Goal: Communication & Community: Participate in discussion

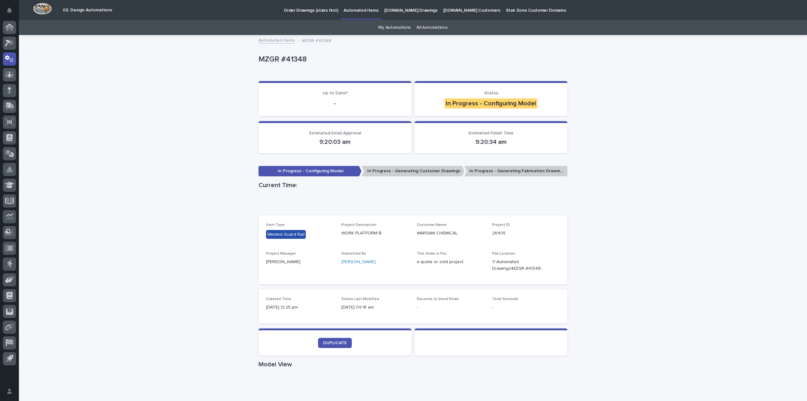
click at [186, 195] on div "Loading... Saving… Loading... Saving… MZGR #41348 MZGR #41348 Sorry, there was …" at bounding box center [413, 360] width 789 height 649
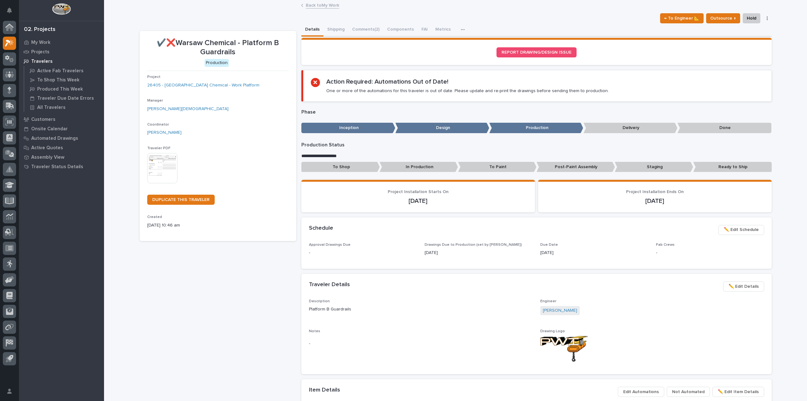
click at [289, 6] on div "Back to My Work" at bounding box center [455, 5] width 703 height 9
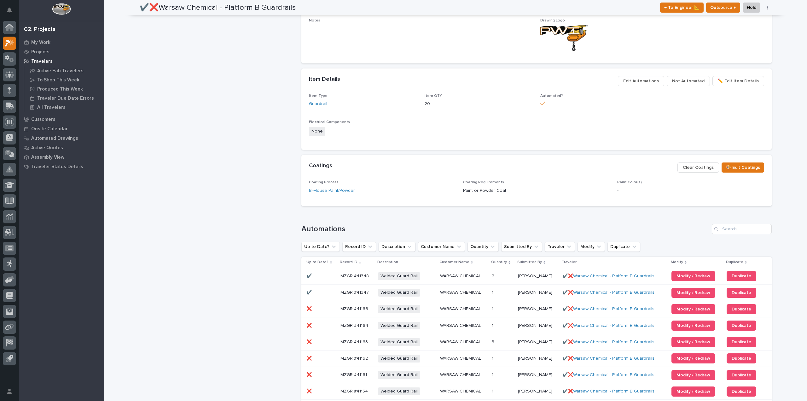
scroll to position [410, 0]
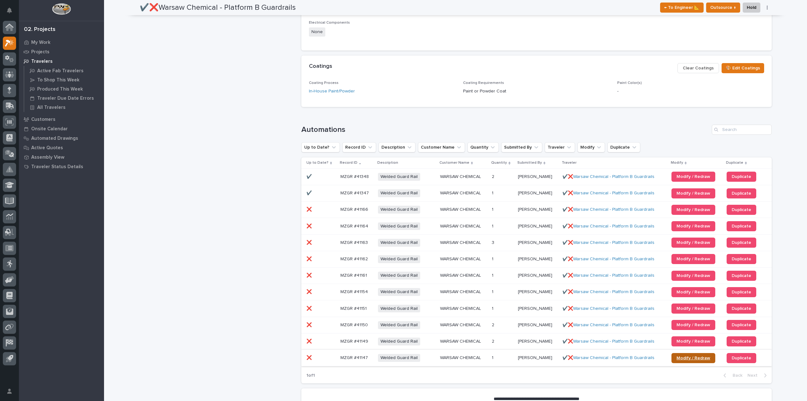
click at [677, 359] on span "Modify / Redraw" at bounding box center [694, 358] width 34 height 4
click at [686, 340] on span "Modify / Redraw" at bounding box center [694, 341] width 34 height 4
click at [680, 326] on span "Modify / Redraw" at bounding box center [694, 325] width 34 height 4
click at [677, 308] on span "Modify / Redraw" at bounding box center [694, 308] width 34 height 4
click at [698, 292] on span "Modify / Redraw" at bounding box center [694, 292] width 34 height 4
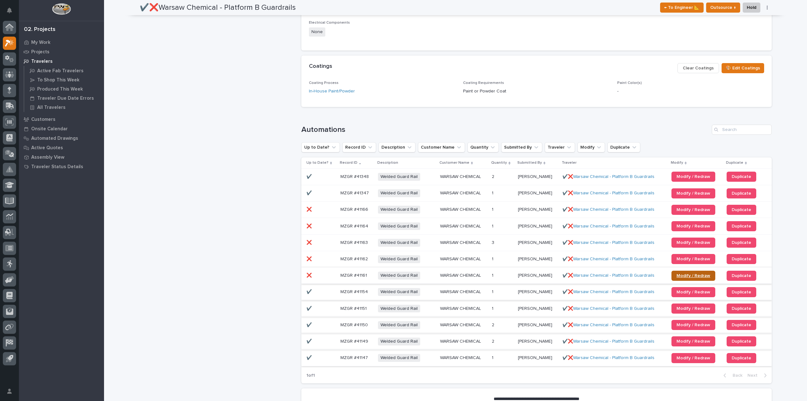
click at [693, 274] on span "Modify / Redraw" at bounding box center [694, 275] width 34 height 4
click at [683, 259] on span "Modify / Redraw" at bounding box center [694, 259] width 34 height 4
click at [686, 242] on span "Modify / Redraw" at bounding box center [694, 242] width 34 height 4
click at [676, 222] on link "Modify / Redraw" at bounding box center [694, 226] width 44 height 10
click at [677, 209] on span "Modify / Redraw" at bounding box center [694, 210] width 34 height 4
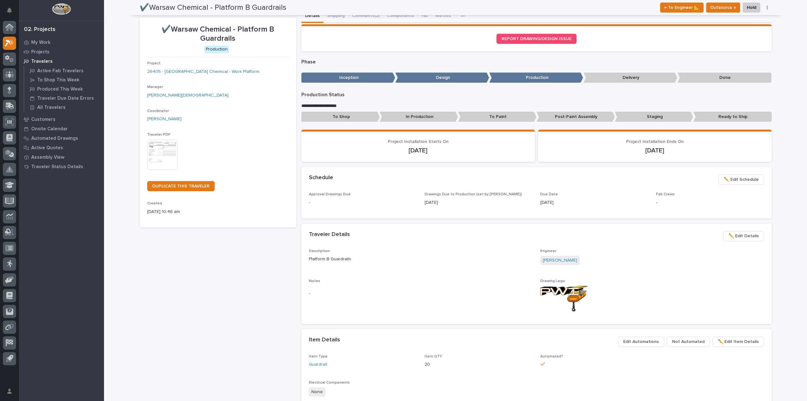
scroll to position [13, 0]
click at [35, 41] on p "My Work" at bounding box center [40, 43] width 19 height 6
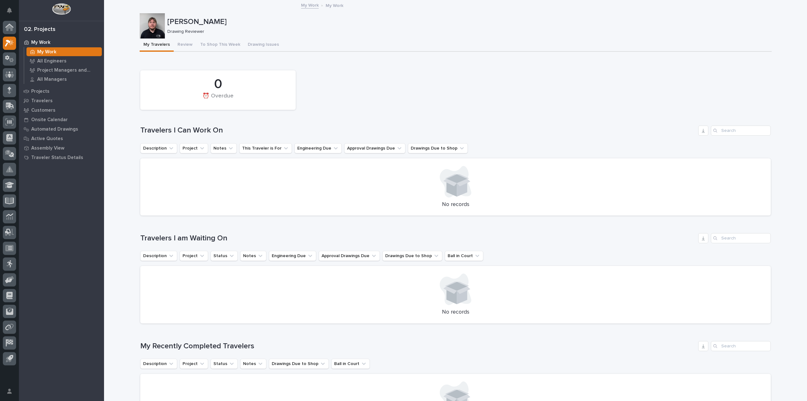
click at [127, 282] on div "Loading... Saving… Loading... Saving… Cole Fann Cole Fann Drawing Reviewer Sorr…" at bounding box center [455, 309] width 703 height 616
click at [180, 50] on button "Review" at bounding box center [185, 44] width 23 height 13
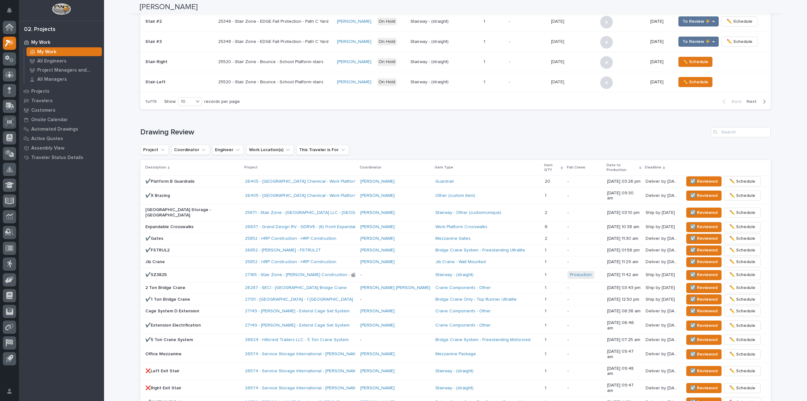
scroll to position [315, 0]
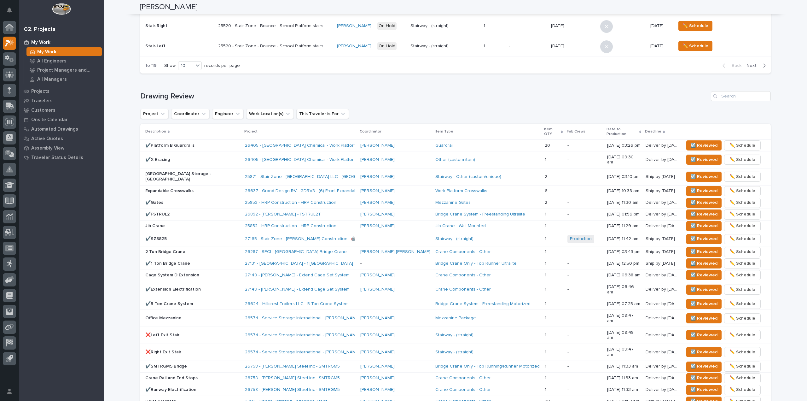
click at [210, 143] on p "✔️Platform B Guardrails" at bounding box center [192, 145] width 95 height 5
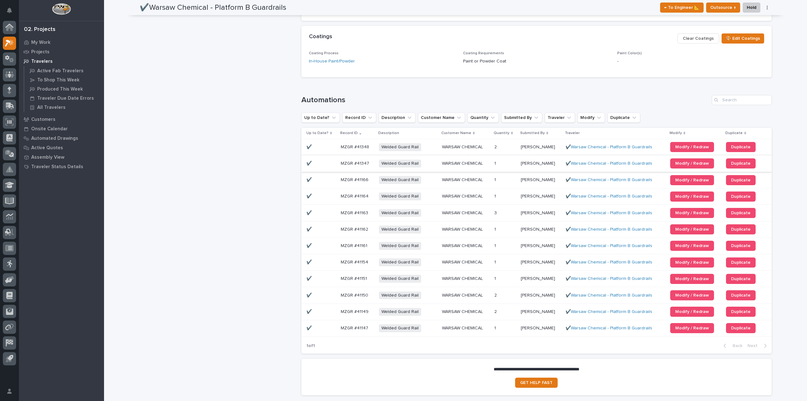
scroll to position [410, 0]
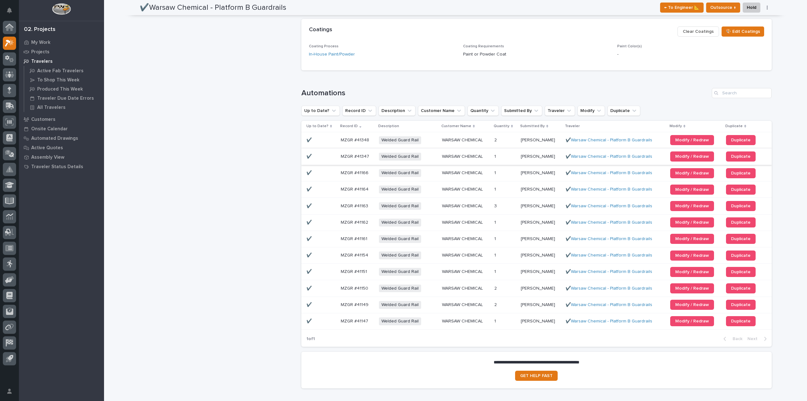
click at [274, 33] on div "✔️Warsaw Chemical - Platform B Guardrails Production Project 26405 - Warsaw Che…" at bounding box center [218, 7] width 157 height 772
click at [739, 94] on input "Search" at bounding box center [742, 93] width 60 height 10
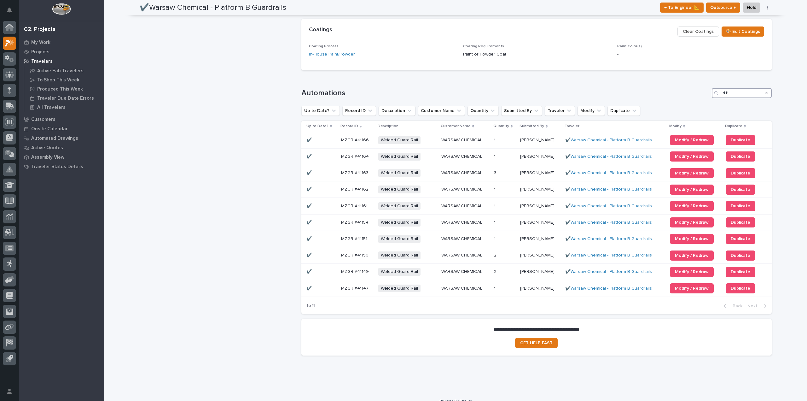
type input "411"
click at [766, 94] on icon "Search" at bounding box center [767, 93] width 3 height 4
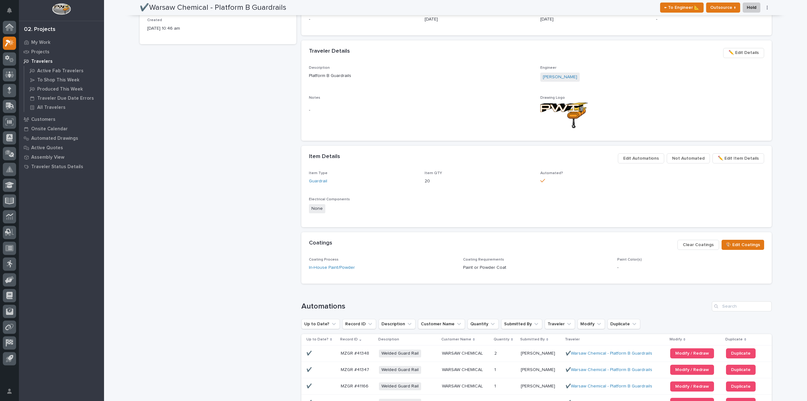
scroll to position [189, 0]
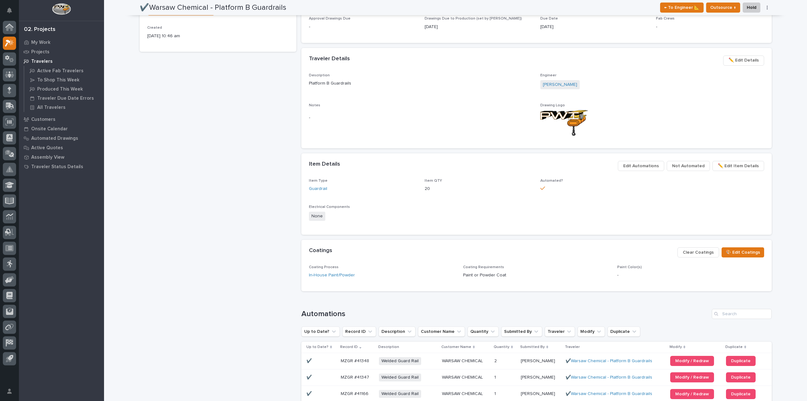
click at [658, 165] on span "Edit Automations" at bounding box center [642, 166] width 36 height 8
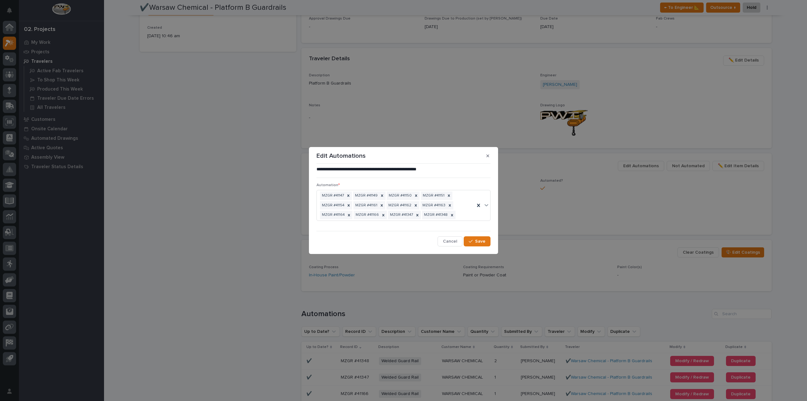
click at [392, 169] on p "**********" at bounding box center [404, 169] width 174 height 6
click at [462, 215] on div "MZGR #41147 MZGR #41149 MZGR #41150 MZGR #41151 MZGR #41154 MZGR #41161 MZGR #4…" at bounding box center [396, 205] width 158 height 30
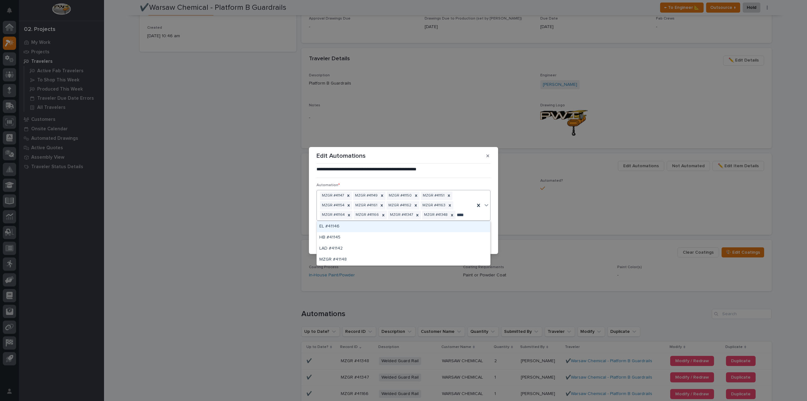
type input "*****"
click at [390, 228] on div "MZGR #41148" at bounding box center [403, 226] width 173 height 11
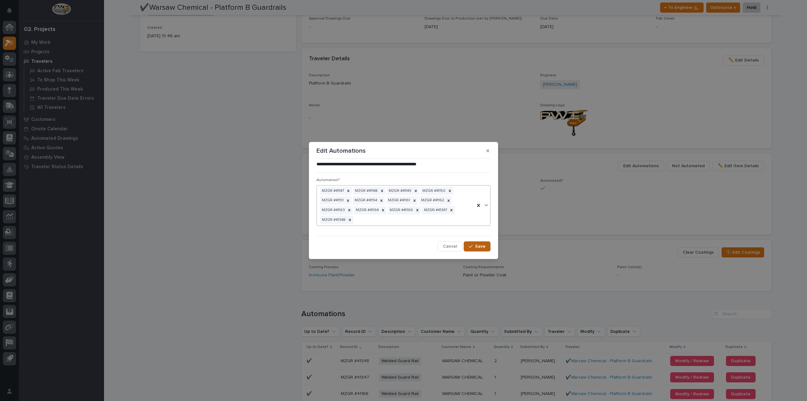
click at [476, 244] on span "Save" at bounding box center [480, 247] width 10 height 6
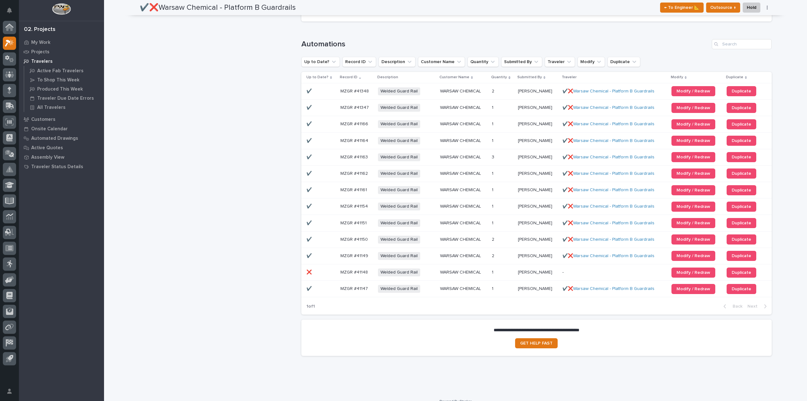
scroll to position [500, 0]
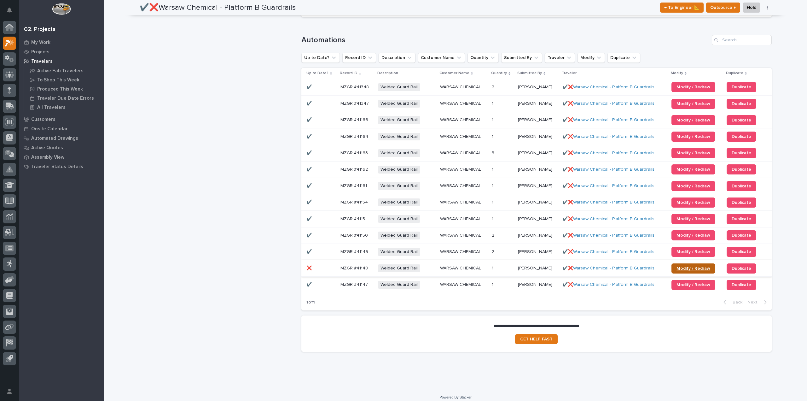
click at [684, 265] on link "Modify / Redraw" at bounding box center [694, 268] width 44 height 10
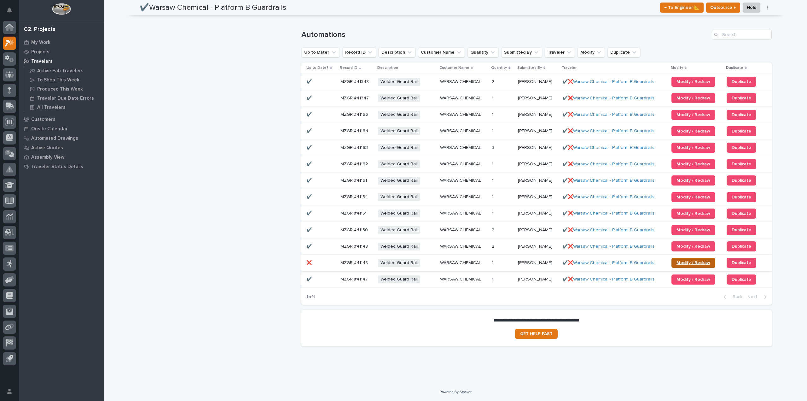
scroll to position [468, 0]
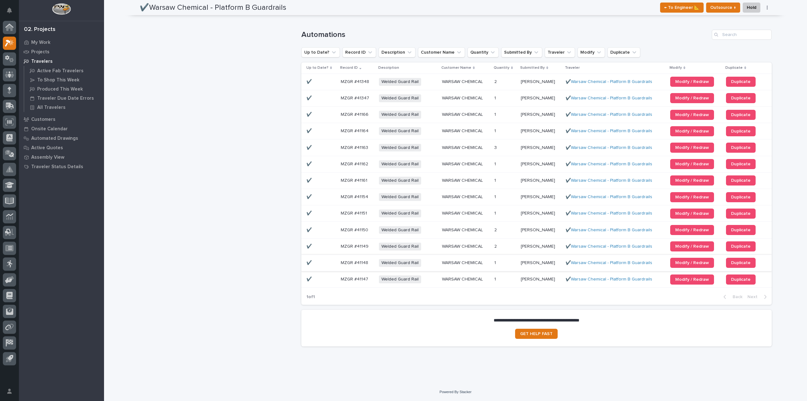
click at [45, 42] on p "My Work" at bounding box center [40, 43] width 19 height 6
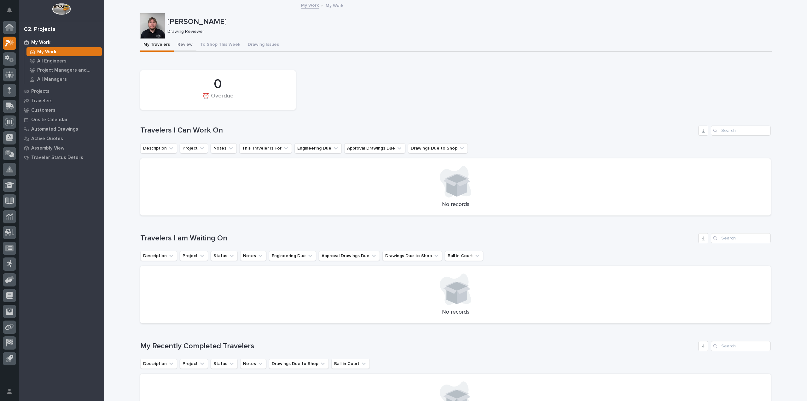
click at [184, 43] on button "Review" at bounding box center [185, 44] width 23 height 13
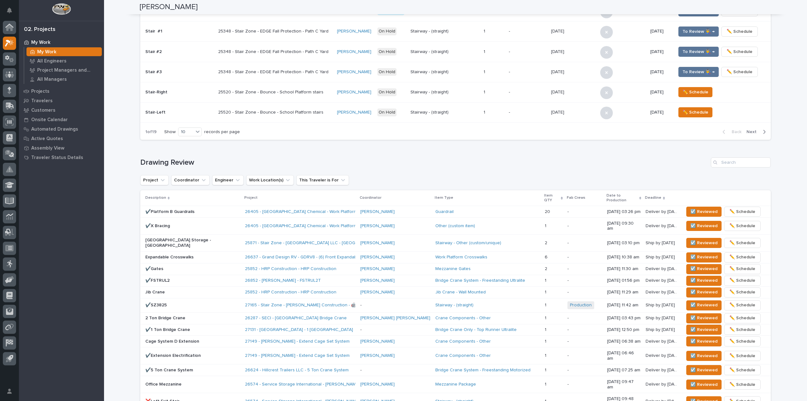
scroll to position [252, 0]
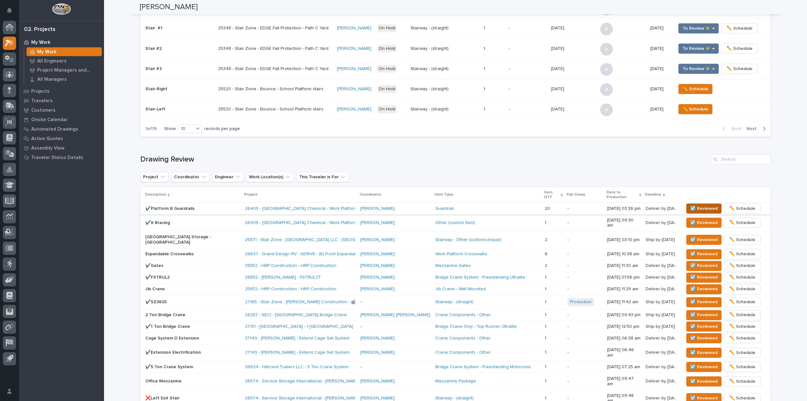
click at [691, 205] on span "☑️ Reviewed" at bounding box center [704, 209] width 27 height 8
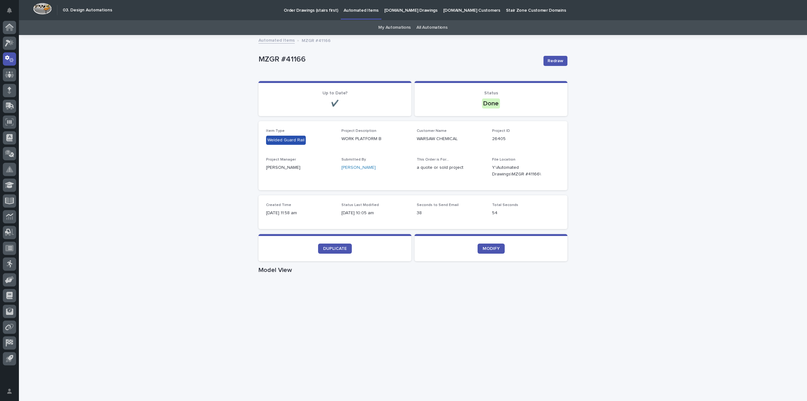
click at [204, 109] on div "Loading... Saving… Loading... Saving… MZGR #41166 Redraw MZGR #41166 Redraw Sor…" at bounding box center [413, 365] width 789 height 659
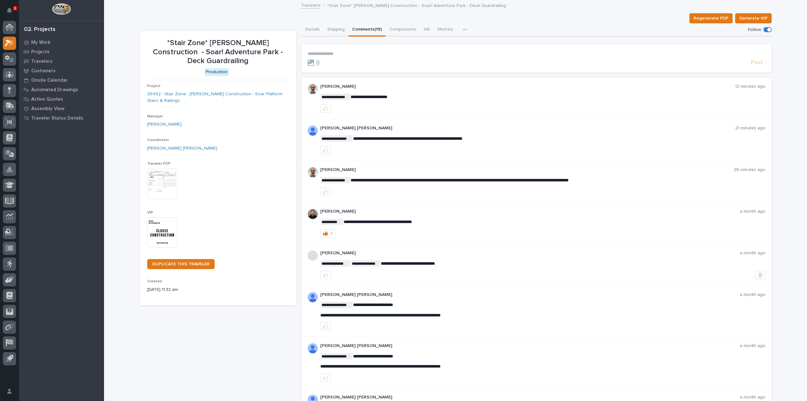
click at [764, 29] on span at bounding box center [768, 29] width 8 height 5
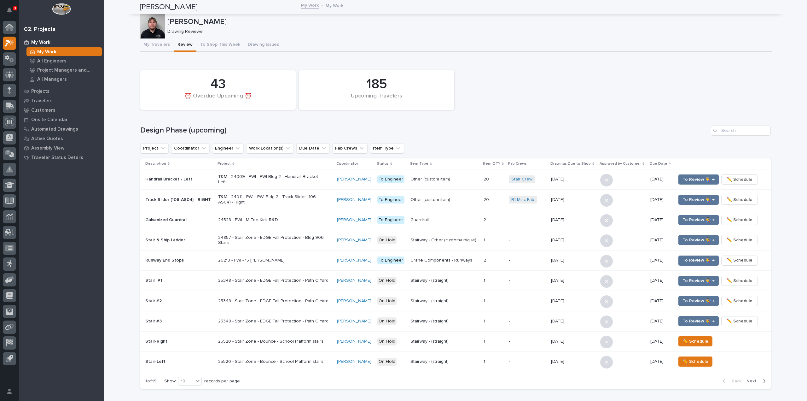
scroll to position [252, 0]
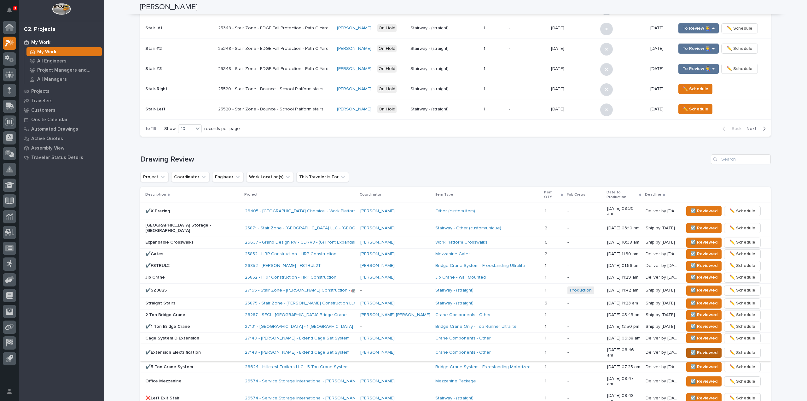
click at [693, 349] on span "☑️ Reviewed" at bounding box center [704, 353] width 27 height 8
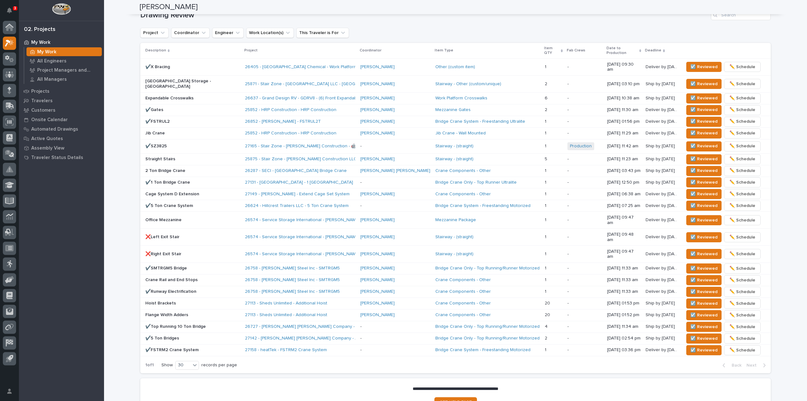
scroll to position [404, 0]
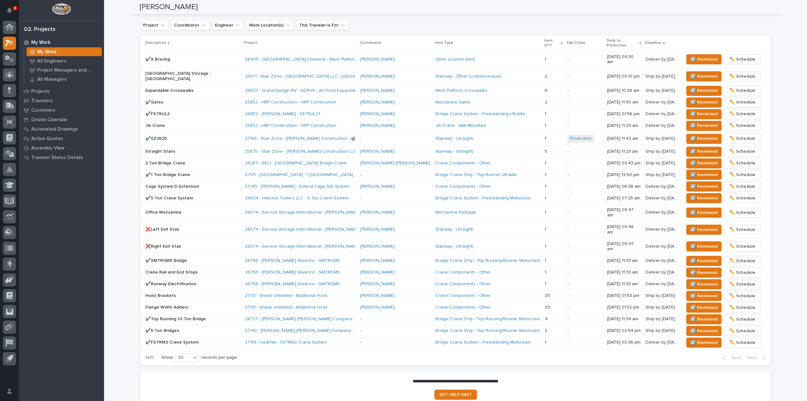
click at [588, 17] on div "Drawing Review Project Coordinator Engineer Work Location(s) This Traveler is F…" at bounding box center [455, 184] width 631 height 363
click at [691, 183] on span "☑️ Reviewed" at bounding box center [704, 187] width 27 height 8
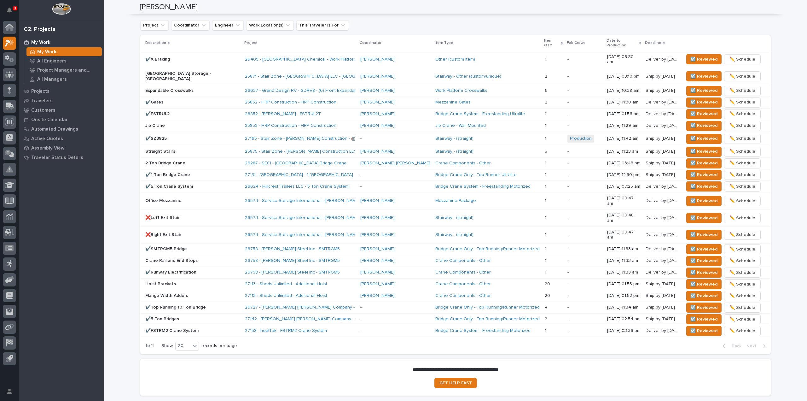
scroll to position [398, 0]
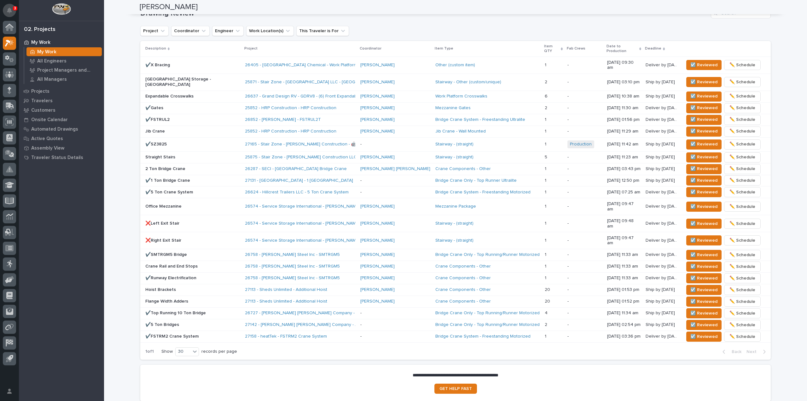
click at [10, 9] on icon "Notifications" at bounding box center [9, 11] width 5 height 6
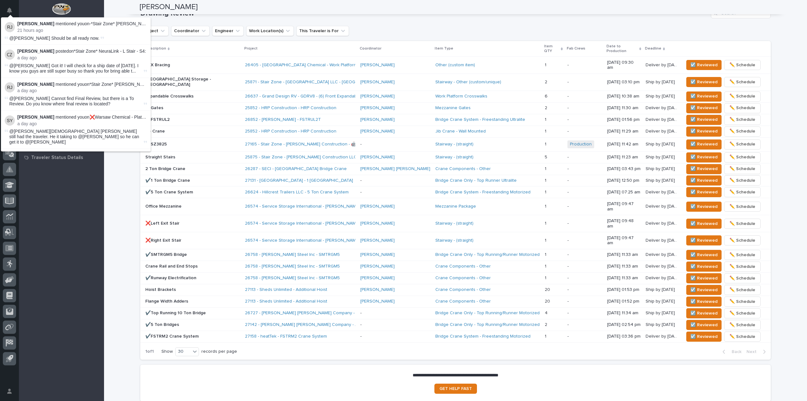
click at [119, 182] on div "**********" at bounding box center [455, 20] width 703 height 836
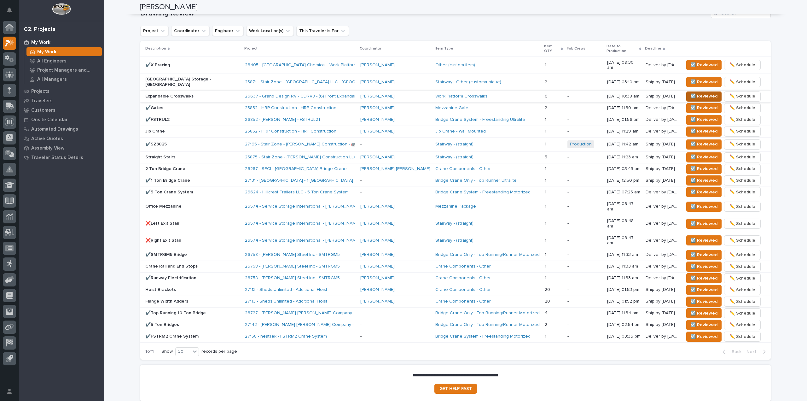
click at [691, 92] on span "☑️ Reviewed" at bounding box center [704, 96] width 27 height 8
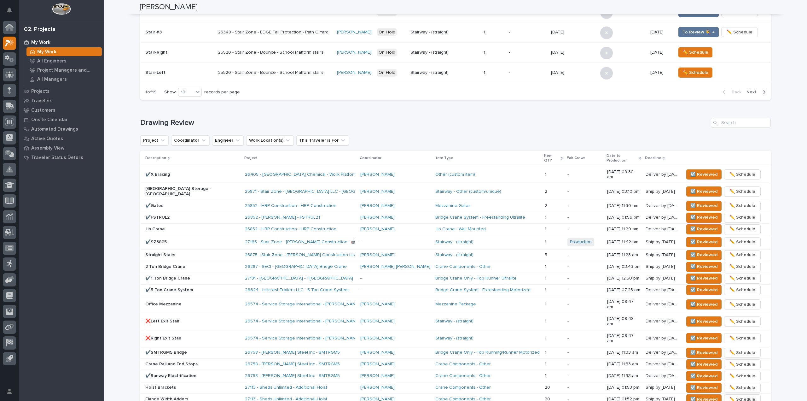
scroll to position [235, 0]
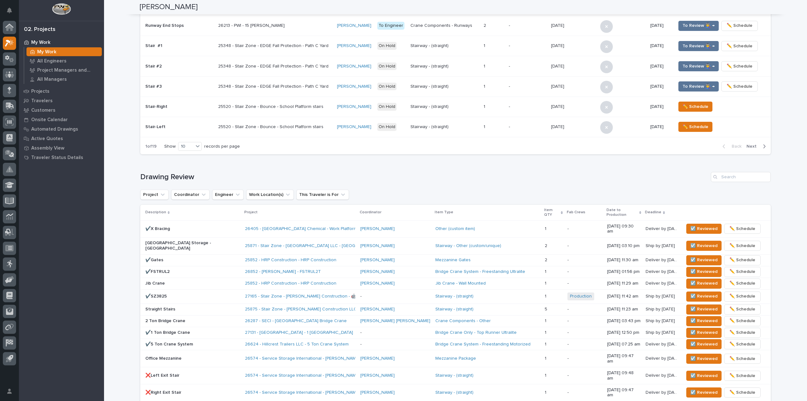
click at [197, 214] on div "Description" at bounding box center [192, 212] width 95 height 7
click at [198, 224] on div "✔️X Bracing" at bounding box center [192, 229] width 95 height 10
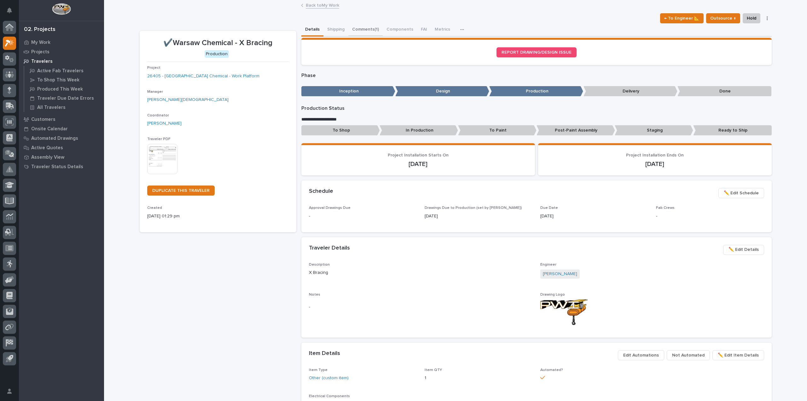
click at [362, 27] on button "Comments (1)" at bounding box center [366, 29] width 34 height 13
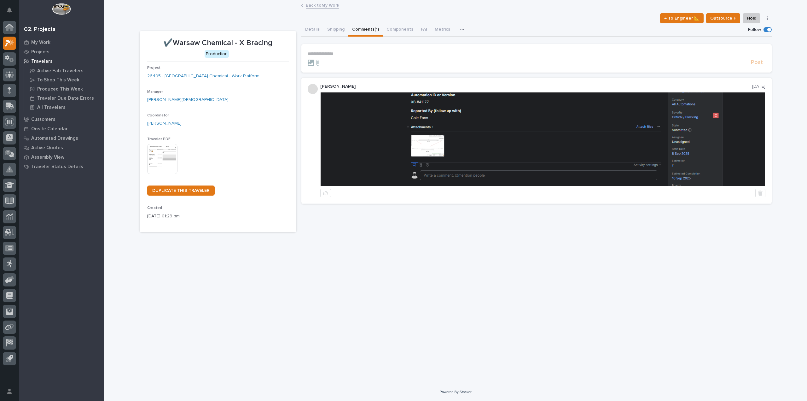
click at [326, 51] on p "**********" at bounding box center [537, 53] width 458 height 5
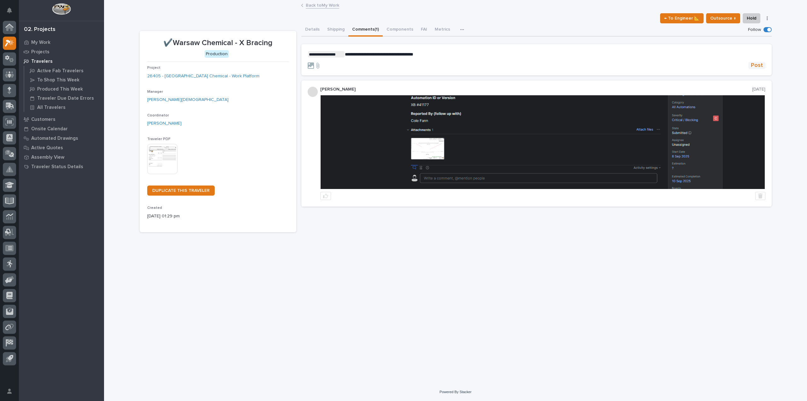
click at [753, 65] on span "Post" at bounding box center [757, 65] width 12 height 7
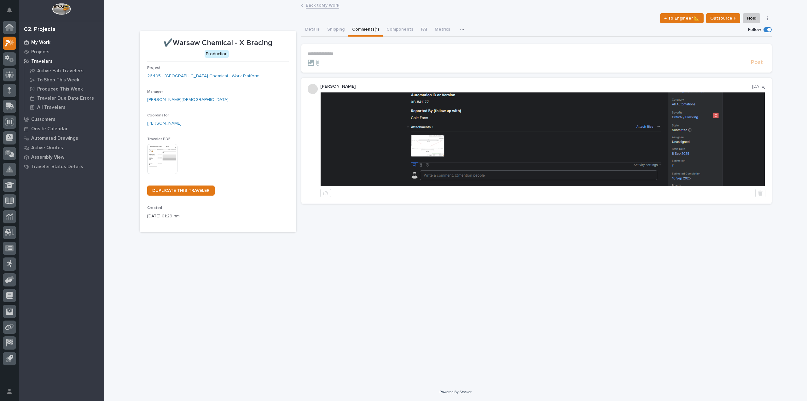
click at [39, 44] on p "My Work" at bounding box center [40, 43] width 19 height 6
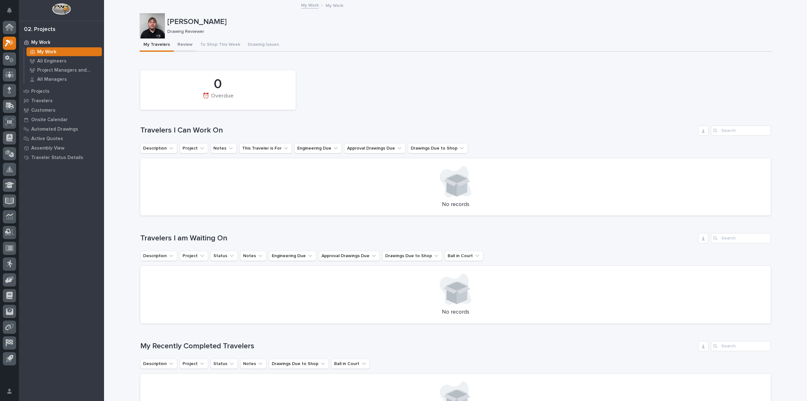
click at [186, 46] on button "Review" at bounding box center [185, 44] width 23 height 13
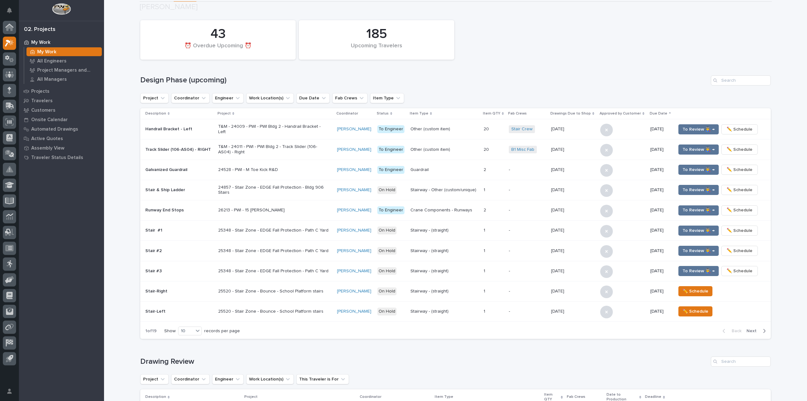
scroll to position [252, 0]
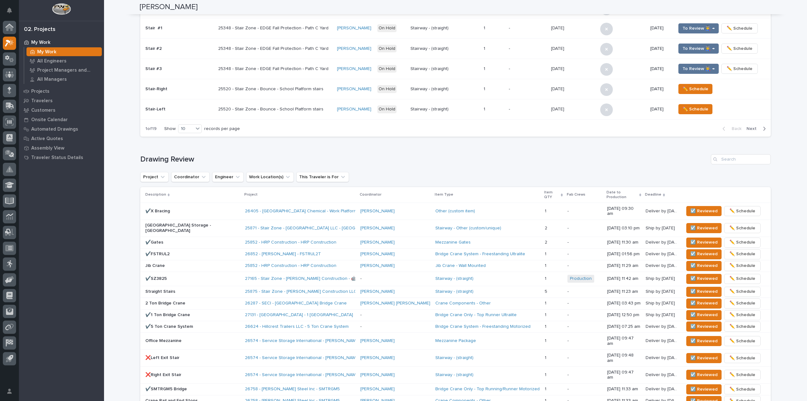
click at [462, 208] on div "Other (custom item)" at bounding box center [488, 210] width 104 height 5
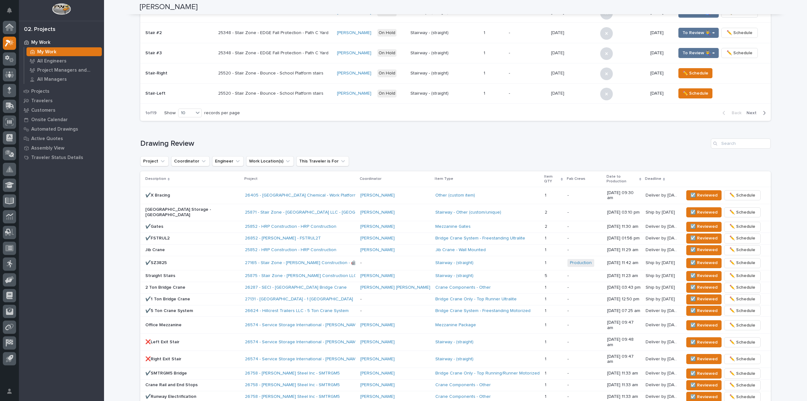
scroll to position [252, 0]
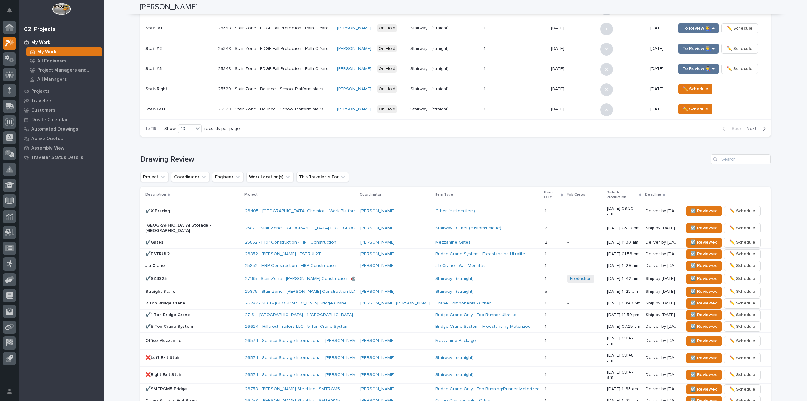
click at [182, 207] on div "✔️X Bracing" at bounding box center [192, 210] width 95 height 7
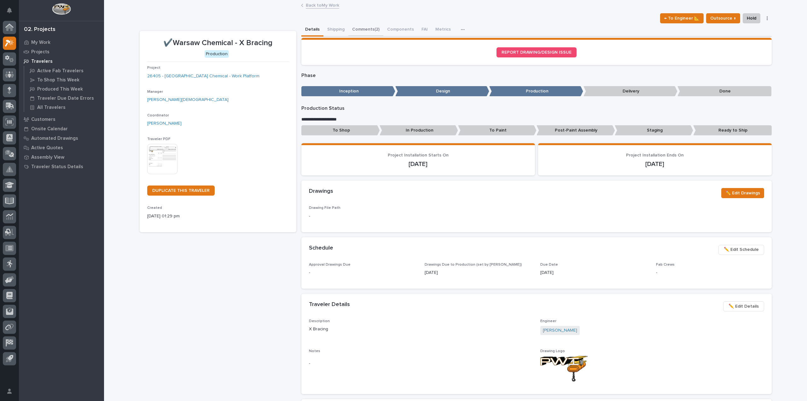
click at [361, 26] on button "Comments (2)" at bounding box center [366, 29] width 35 height 13
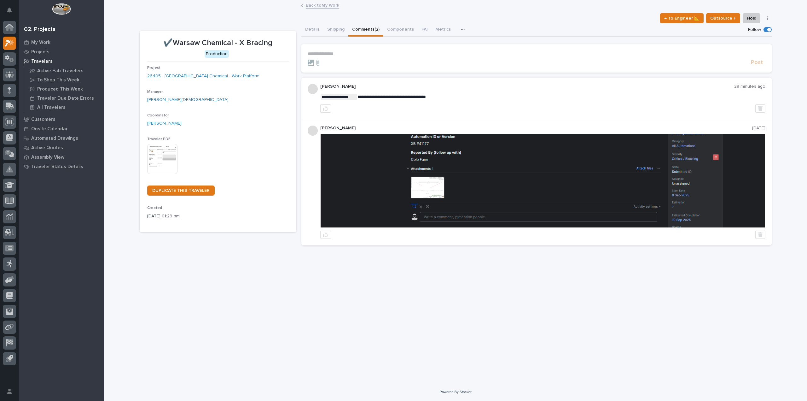
click at [455, 191] on img at bounding box center [543, 181] width 444 height 94
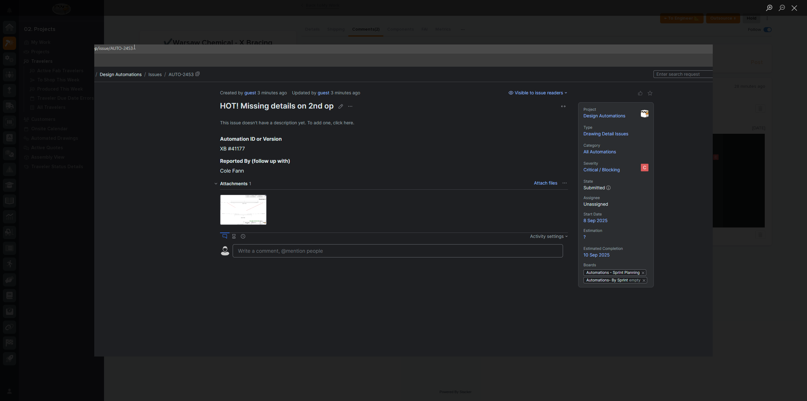
click at [237, 211] on img "Lightbox" at bounding box center [403, 200] width 619 height 312
click at [252, 209] on img "Lightbox" at bounding box center [403, 200] width 619 height 312
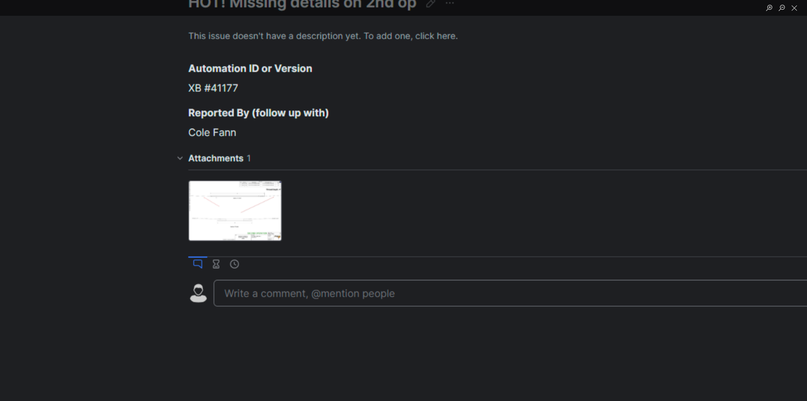
click at [252, 209] on img "Lightbox" at bounding box center [557, 192] width 1243 height 627
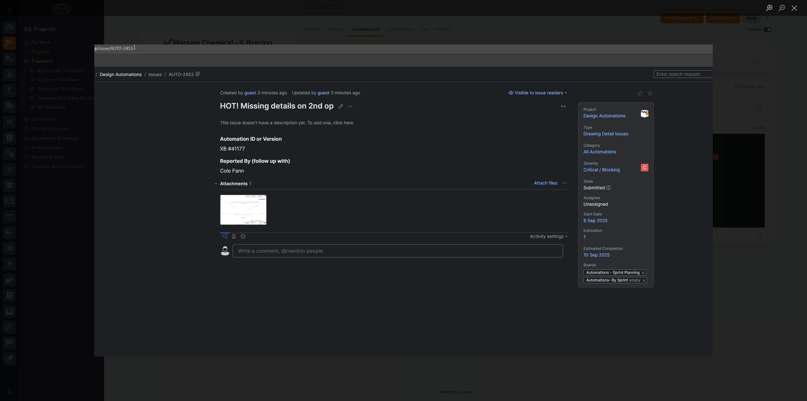
click at [243, 31] on div "Lightbox" at bounding box center [403, 200] width 807 height 401
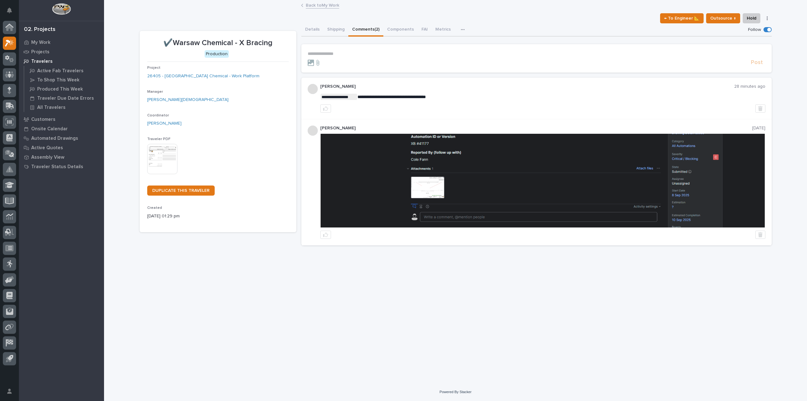
click at [325, 5] on link "Back to My Work" at bounding box center [322, 4] width 33 height 7
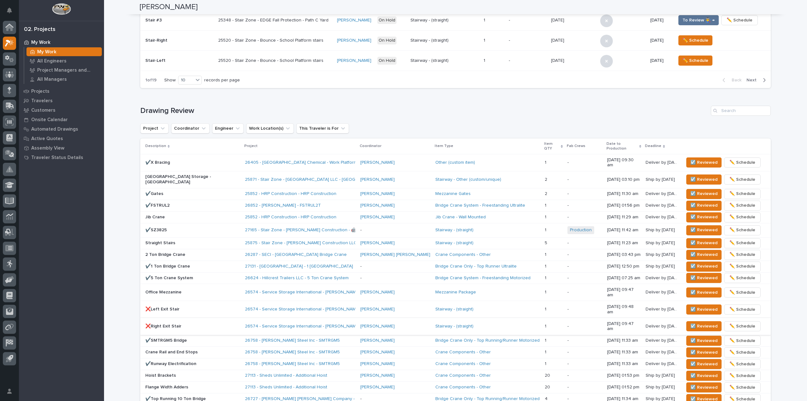
scroll to position [284, 0]
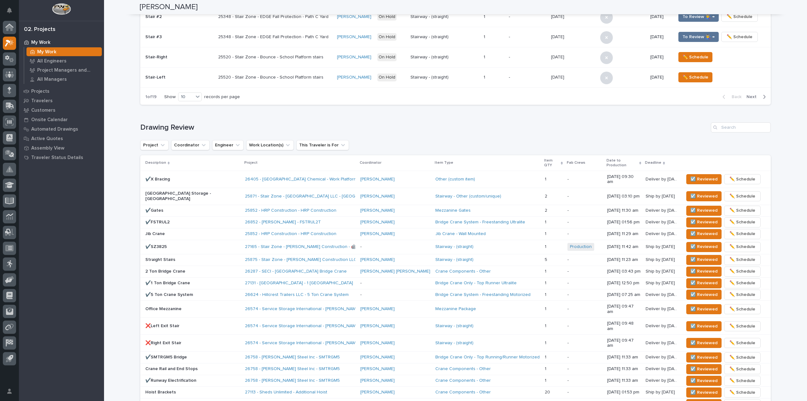
click at [173, 177] on p "✔️X Bracing" at bounding box center [192, 179] width 95 height 5
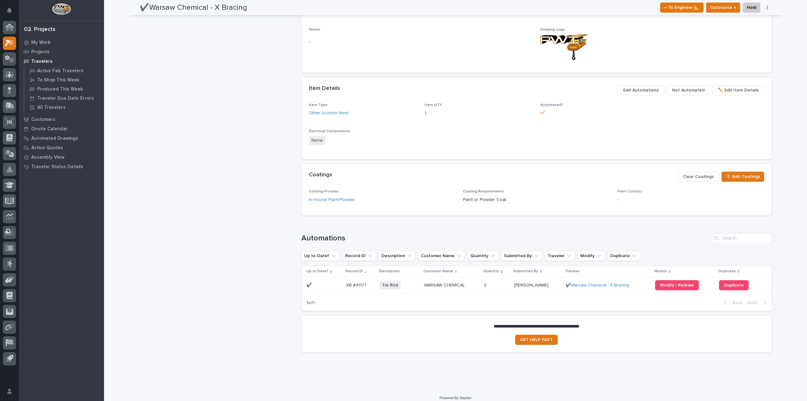
scroll to position [327, 0]
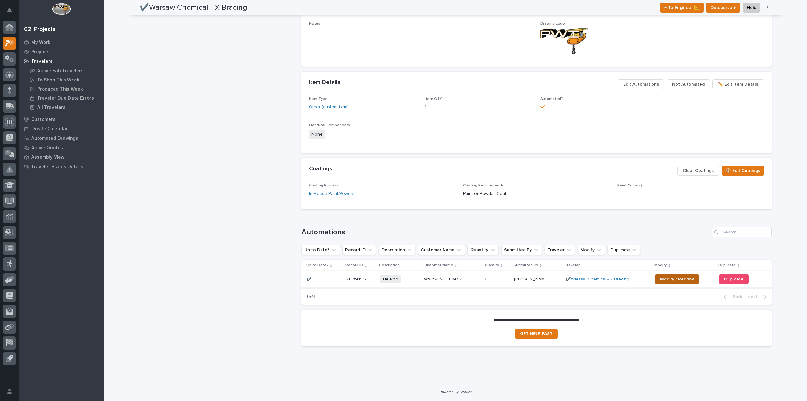
click at [663, 279] on span "Modify / Redraw" at bounding box center [677, 279] width 34 height 4
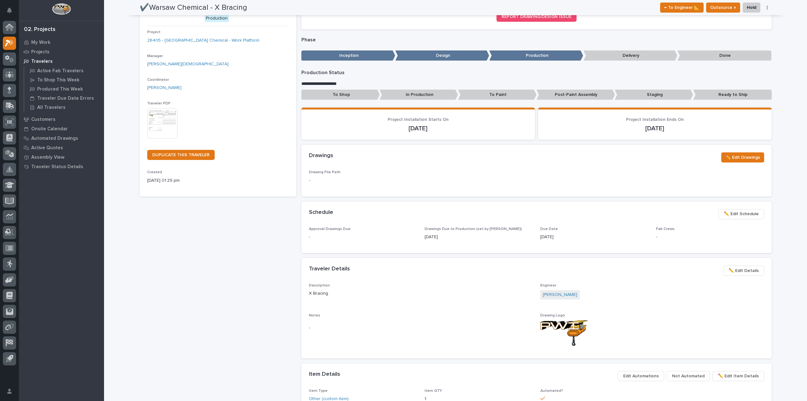
scroll to position [0, 0]
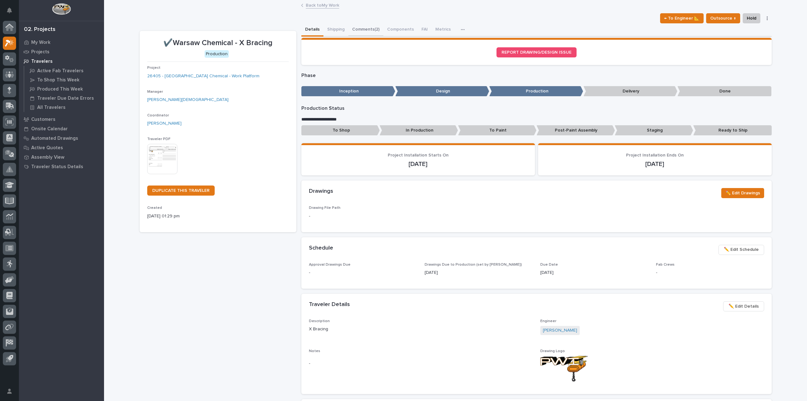
click at [366, 29] on button "Comments (2)" at bounding box center [366, 29] width 35 height 13
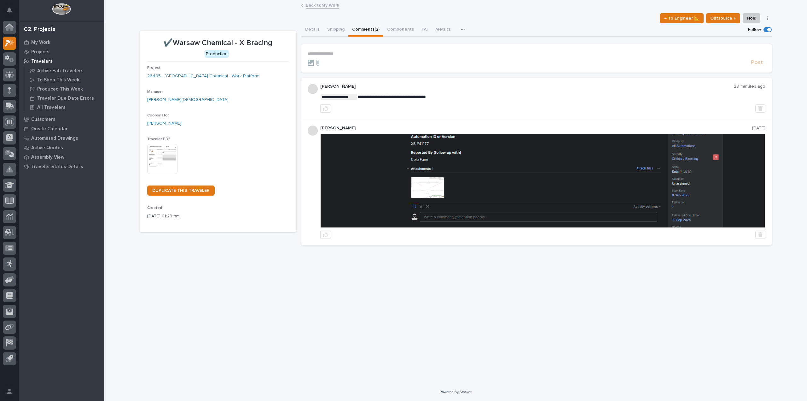
click at [428, 187] on img at bounding box center [543, 181] width 444 height 94
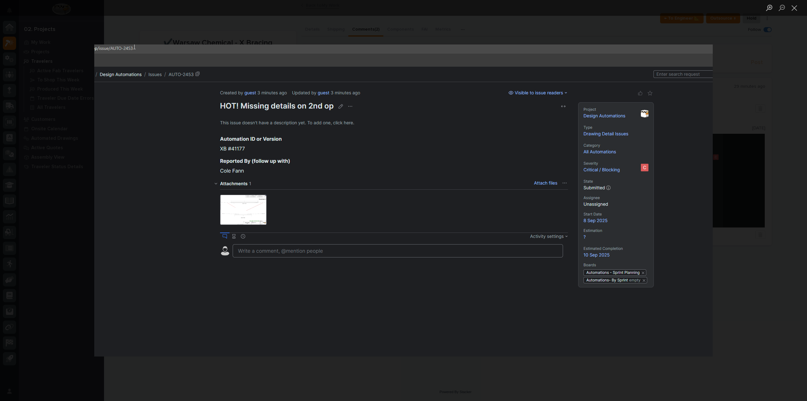
click at [236, 206] on img "Lightbox" at bounding box center [403, 200] width 619 height 312
click at [248, 215] on img "Lightbox" at bounding box center [403, 200] width 619 height 312
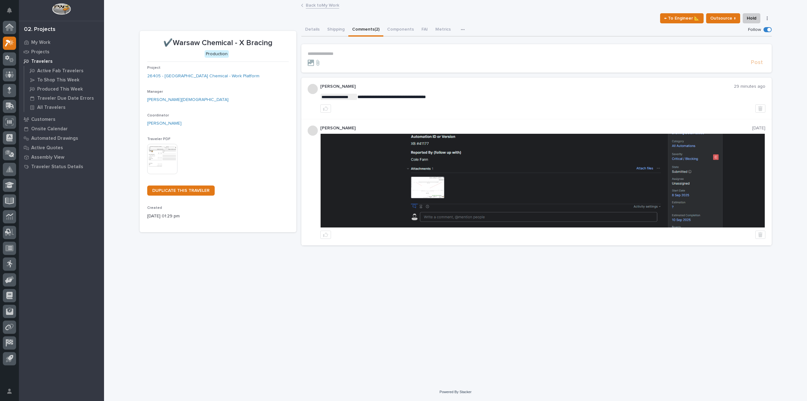
click at [435, 191] on img at bounding box center [543, 181] width 444 height 94
click at [39, 48] on div "Projects" at bounding box center [62, 51] width 82 height 9
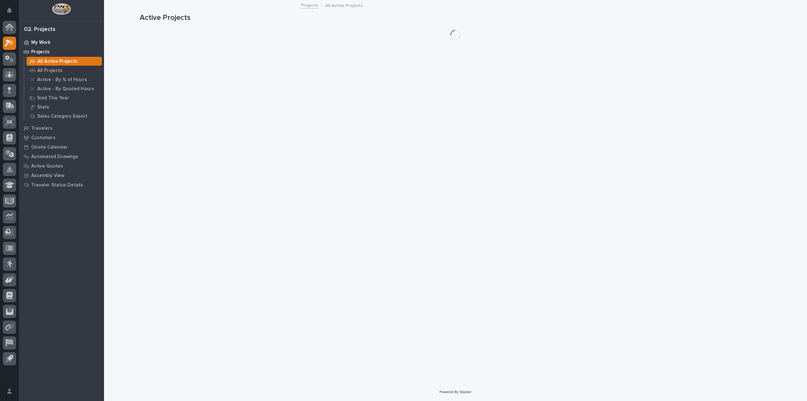
click at [40, 44] on p "My Work" at bounding box center [40, 43] width 19 height 6
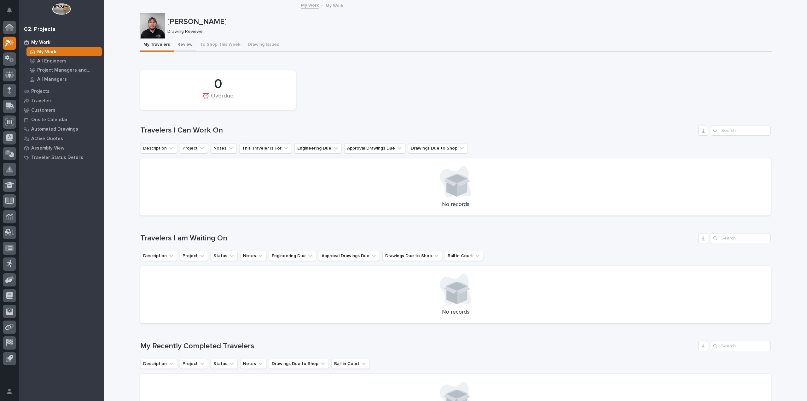
click at [185, 41] on button "Review" at bounding box center [185, 44] width 23 height 13
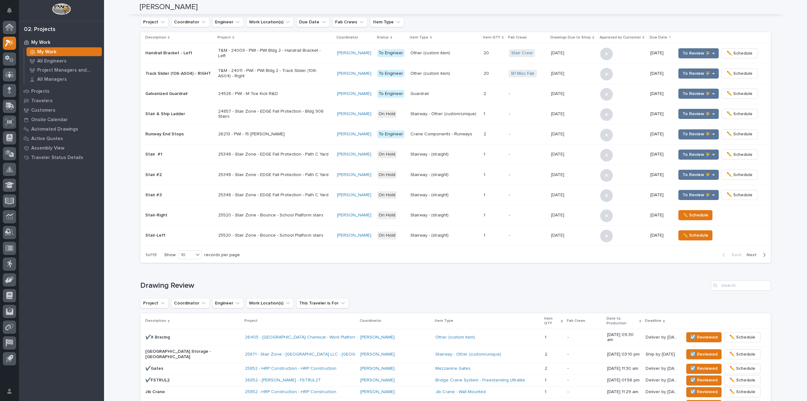
scroll to position [221, 0]
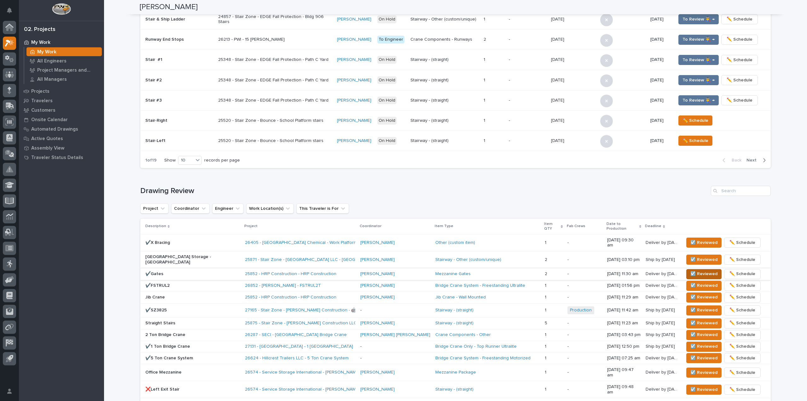
click at [691, 270] on span "☑️ Reviewed" at bounding box center [704, 274] width 27 height 8
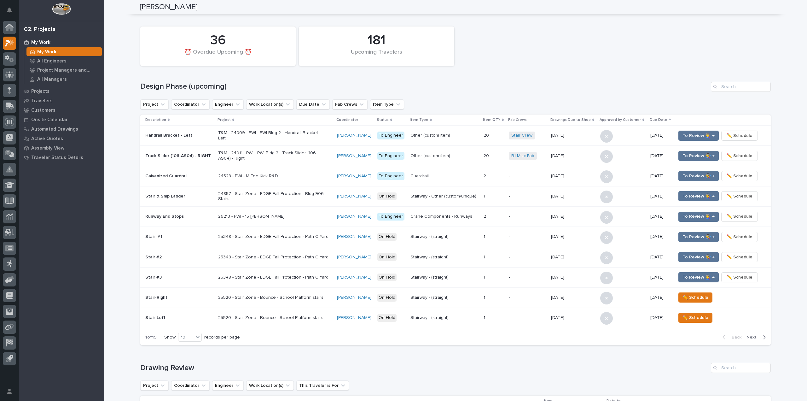
scroll to position [0, 0]
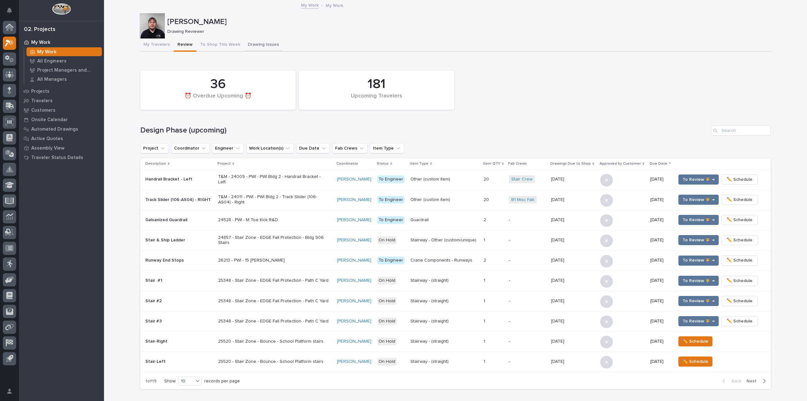
click at [244, 44] on button "Drawing Issues" at bounding box center [263, 44] width 39 height 13
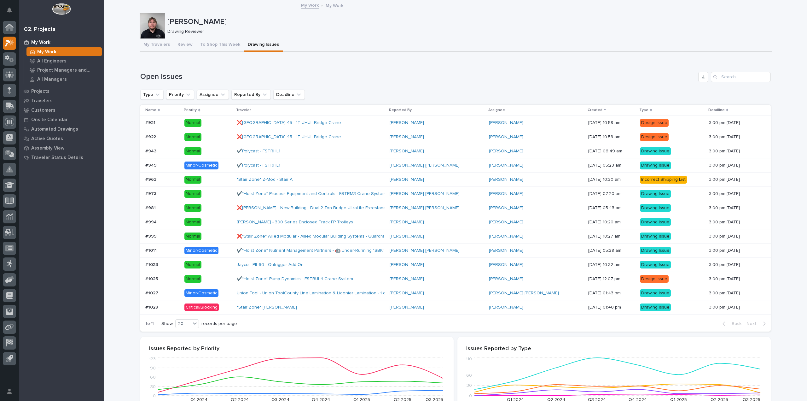
click at [336, 305] on div "*Stair Zone* Steven Bartley - Stair" at bounding box center [292, 307] width 110 height 5
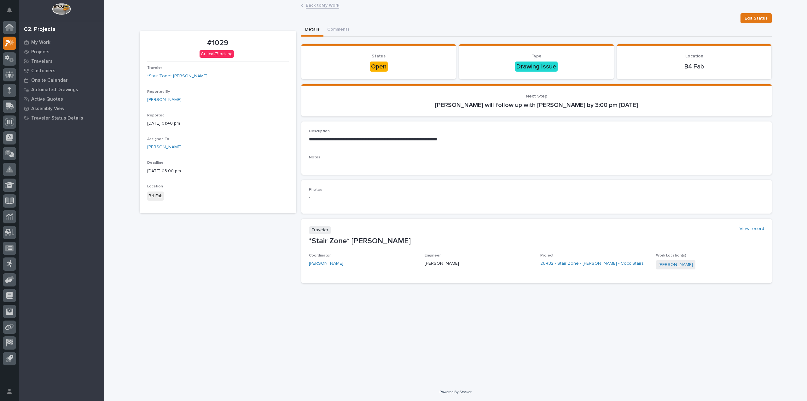
click at [334, 6] on link "Back to My Work" at bounding box center [322, 4] width 33 height 7
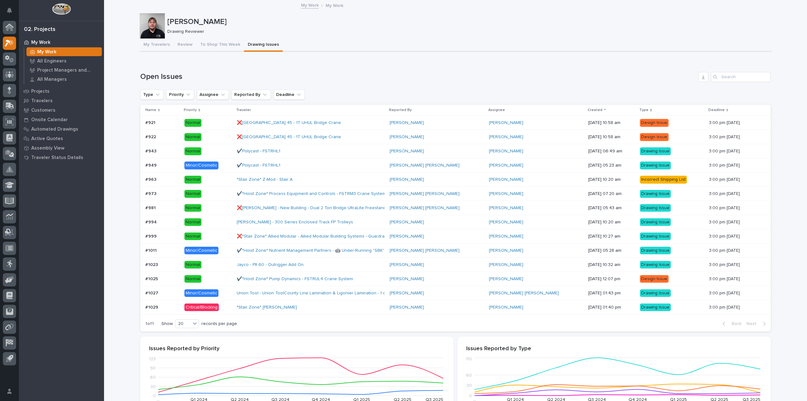
click at [232, 289] on p "Minor/Cosmetic" at bounding box center [208, 293] width 47 height 8
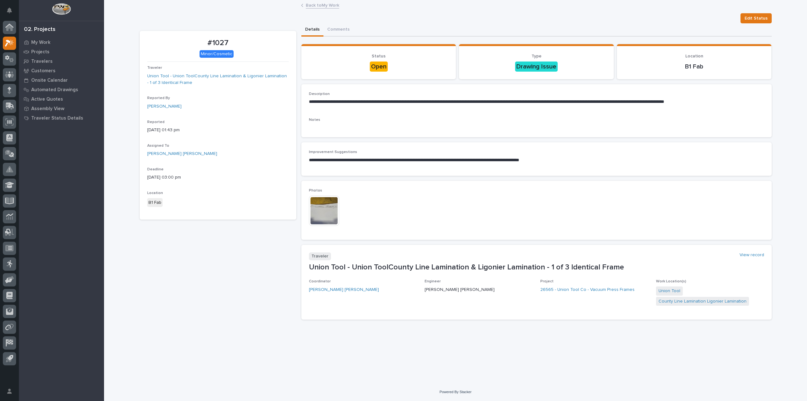
click at [337, 214] on img at bounding box center [324, 211] width 30 height 30
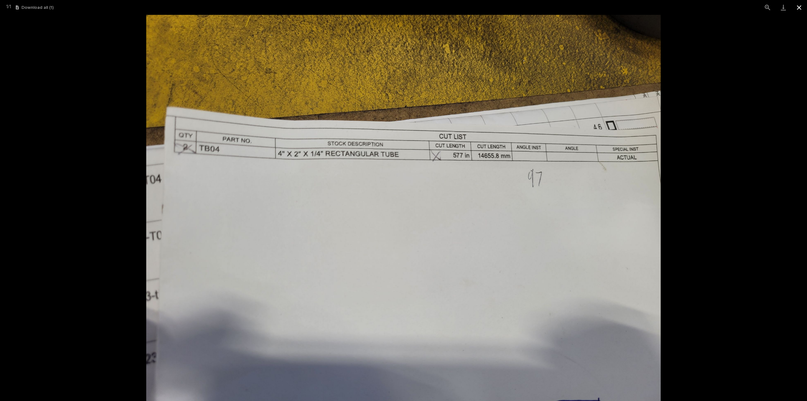
click at [807, 5] on button "Close gallery" at bounding box center [800, 7] width 16 height 15
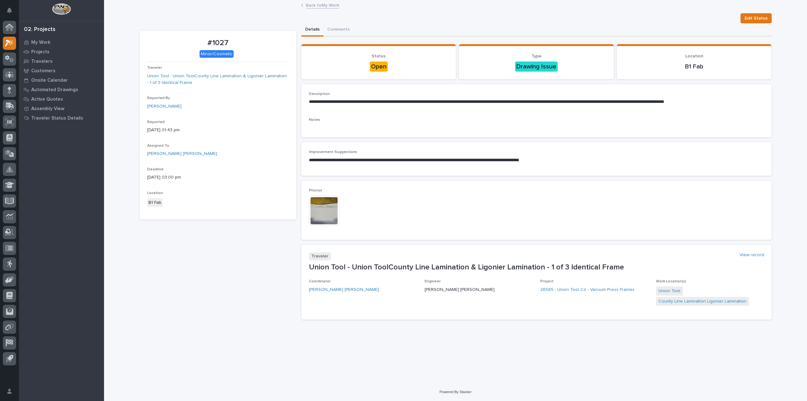
click at [328, 5] on link "Back to My Work" at bounding box center [322, 4] width 33 height 7
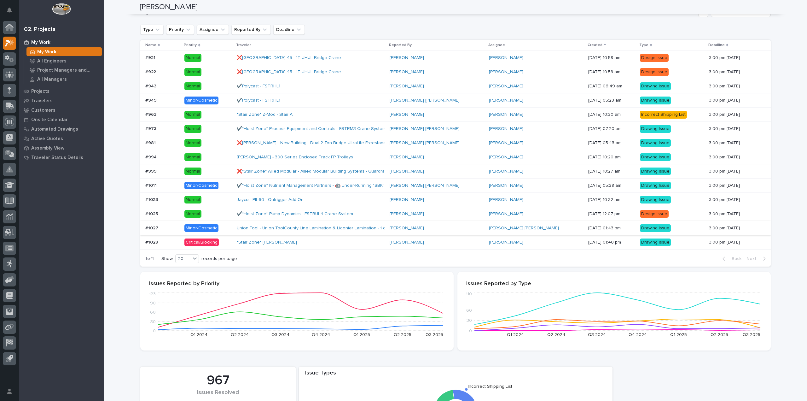
scroll to position [63, 0]
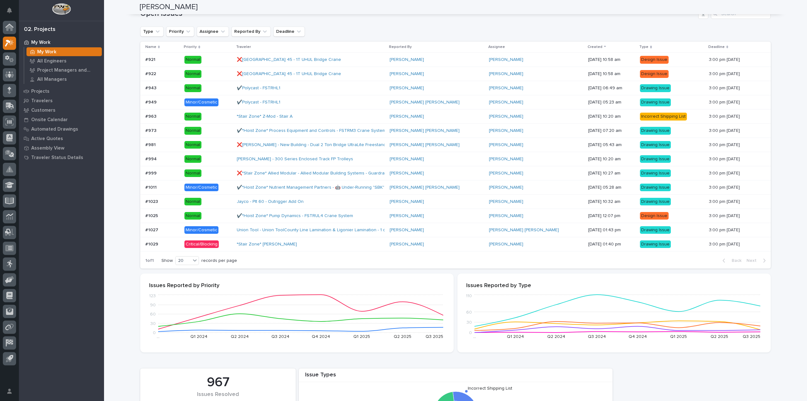
click at [384, 214] on div "✔️*Hoist Zone* Pump Dynamics - FSTRUL4 Crane System" at bounding box center [311, 216] width 148 height 10
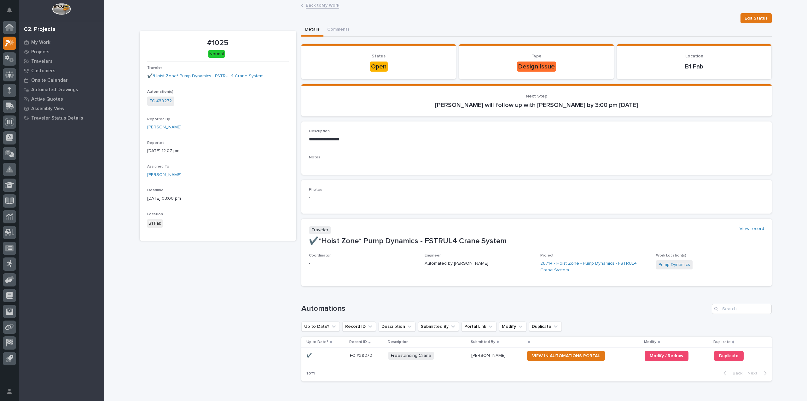
click at [320, 2] on link "Back to My Work" at bounding box center [322, 4] width 33 height 7
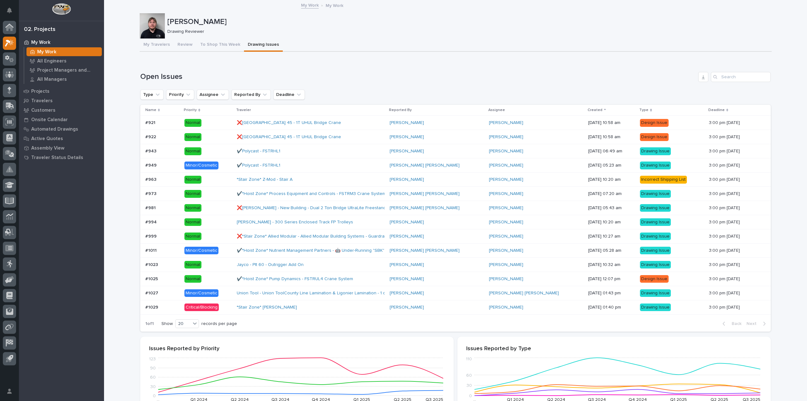
click at [331, 260] on div "Jayco - Plt 60 - Outrigger Add On" at bounding box center [311, 265] width 148 height 10
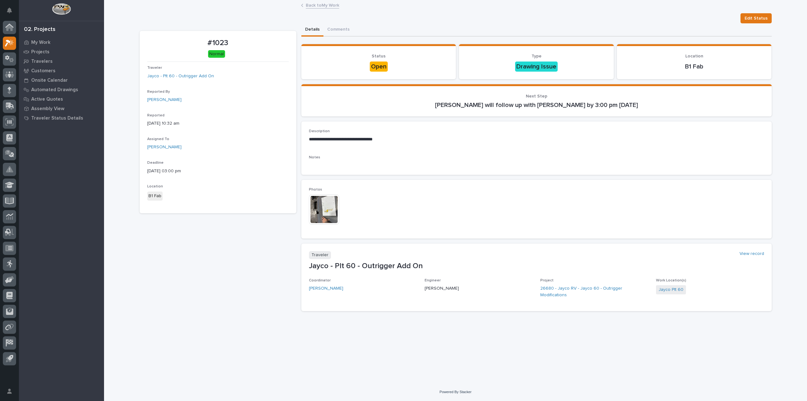
click at [326, 206] on img at bounding box center [324, 209] width 30 height 30
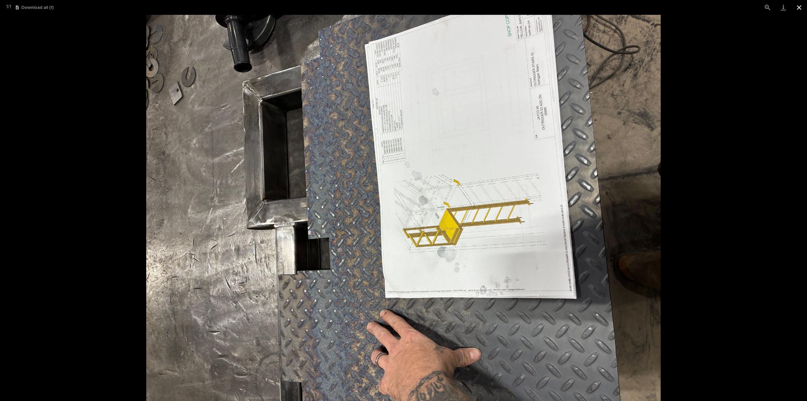
click at [803, 3] on button "Close gallery" at bounding box center [800, 7] width 16 height 15
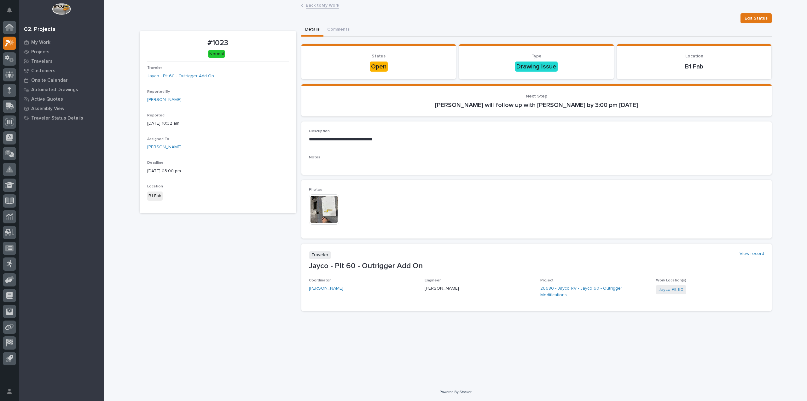
click at [332, 6] on link "Back to My Work" at bounding box center [322, 4] width 33 height 7
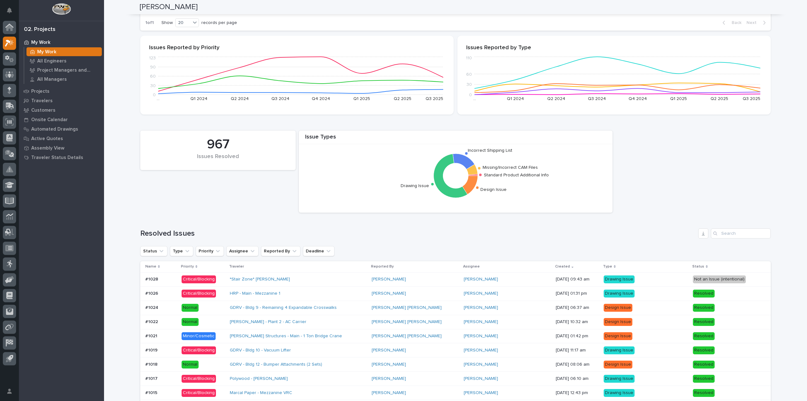
scroll to position [315, 0]
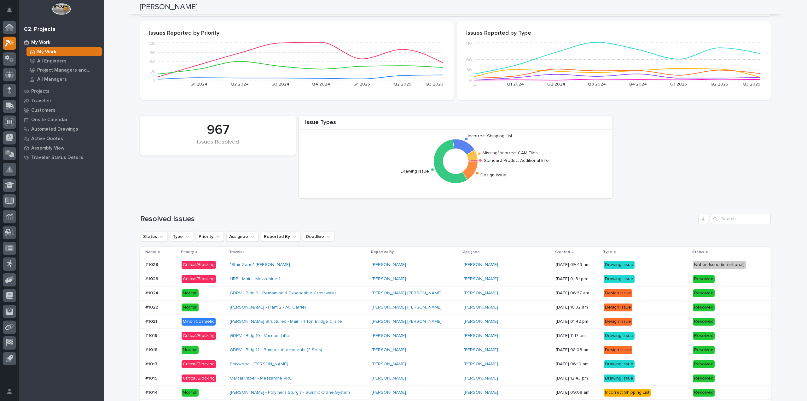
click at [318, 264] on div "*Stair Zone* Steven Bartley - Stair" at bounding box center [285, 264] width 110 height 5
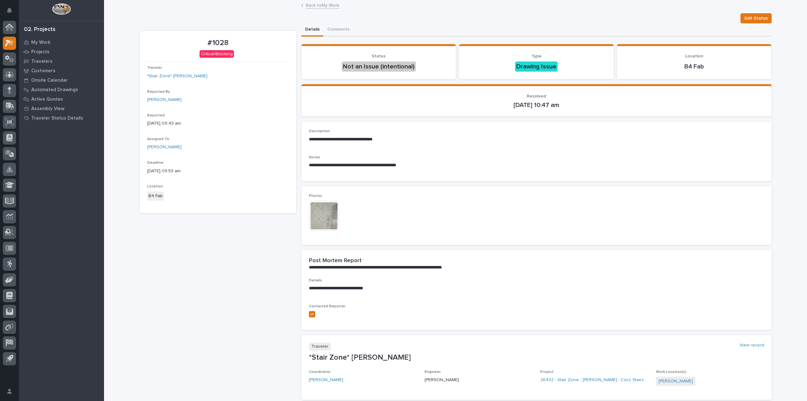
click at [321, 215] on img at bounding box center [324, 216] width 30 height 30
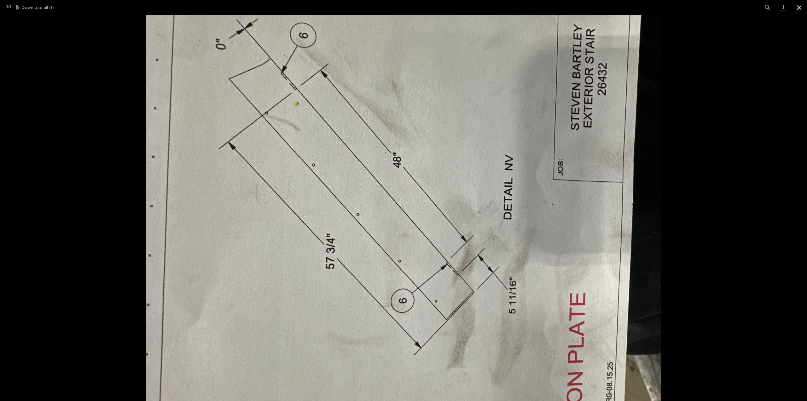
click at [800, 11] on button "Close gallery" at bounding box center [800, 7] width 16 height 15
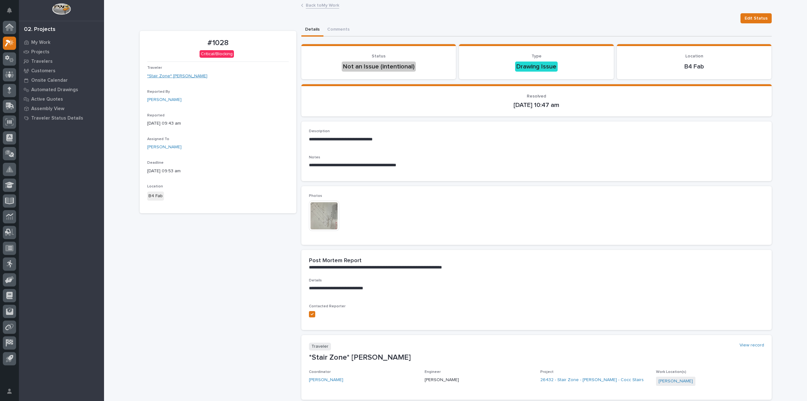
click at [197, 79] on link "*Stair Zone* Steven Bartley - Stair" at bounding box center [177, 76] width 60 height 7
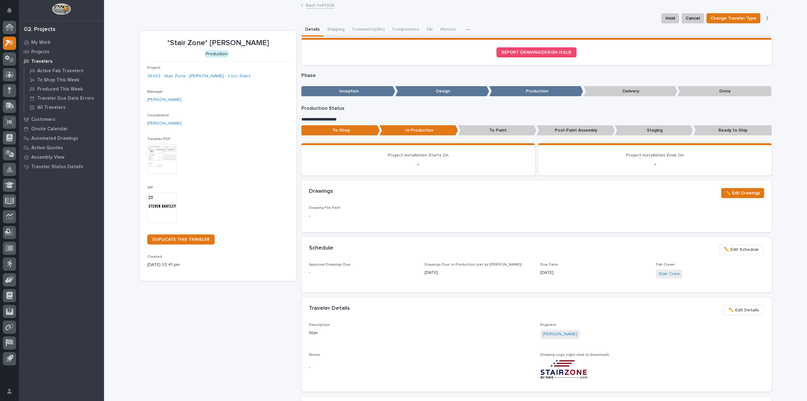
click at [154, 161] on img at bounding box center [162, 159] width 30 height 30
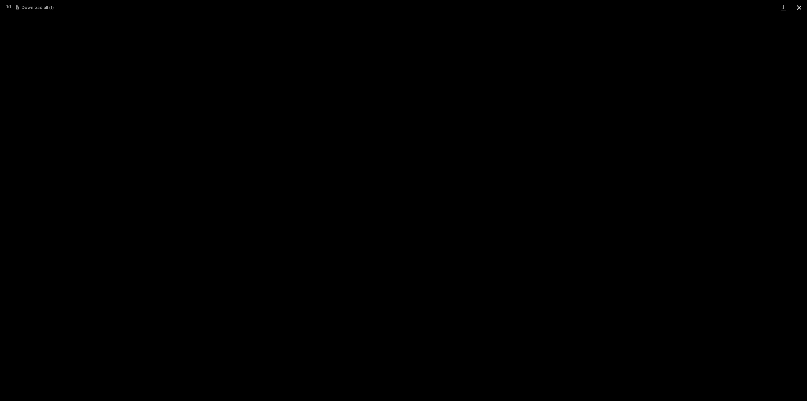
click at [805, 10] on button "Close gallery" at bounding box center [800, 7] width 16 height 15
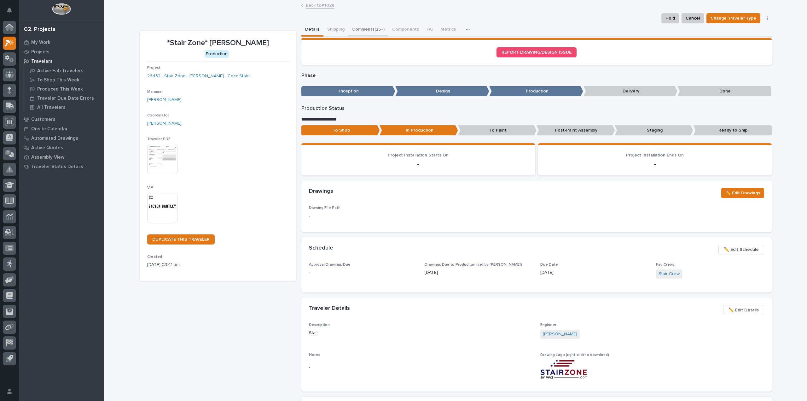
click at [363, 30] on button "Comments (25+)" at bounding box center [369, 29] width 40 height 13
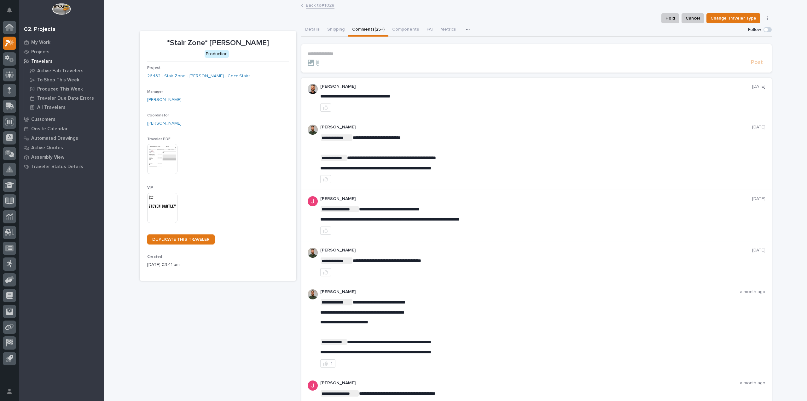
drag, startPoint x: 319, startPoint y: 168, endPoint x: 414, endPoint y: 162, distance: 94.8
drag, startPoint x: 318, startPoint y: 168, endPoint x: 463, endPoint y: 169, distance: 144.5
click at [463, 169] on p "**********" at bounding box center [542, 168] width 445 height 5
copy span "**********"
drag, startPoint x: 261, startPoint y: 318, endPoint x: 261, endPoint y: 314, distance: 3.5
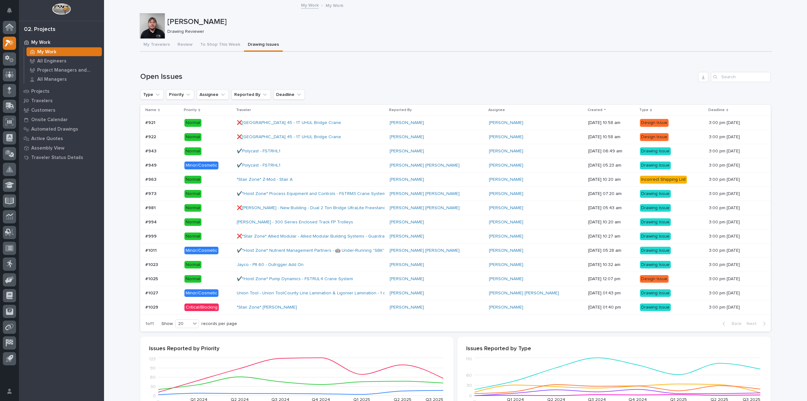
click at [385, 307] on div "*Stair Zone* Steven Bartley - Stair" at bounding box center [311, 307] width 148 height 10
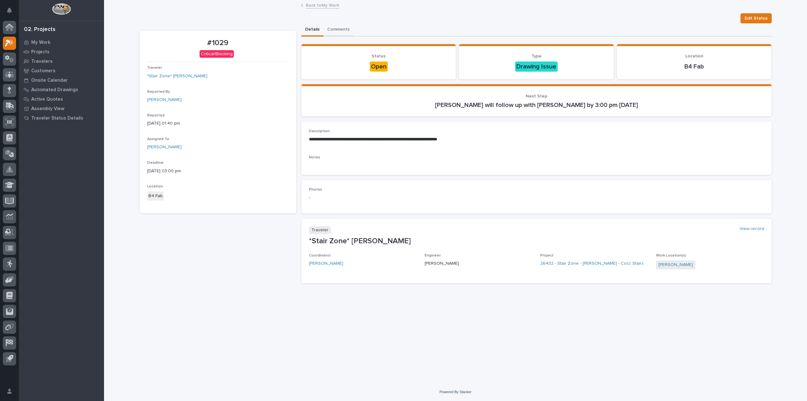
click at [329, 28] on button "Comments" at bounding box center [339, 29] width 30 height 13
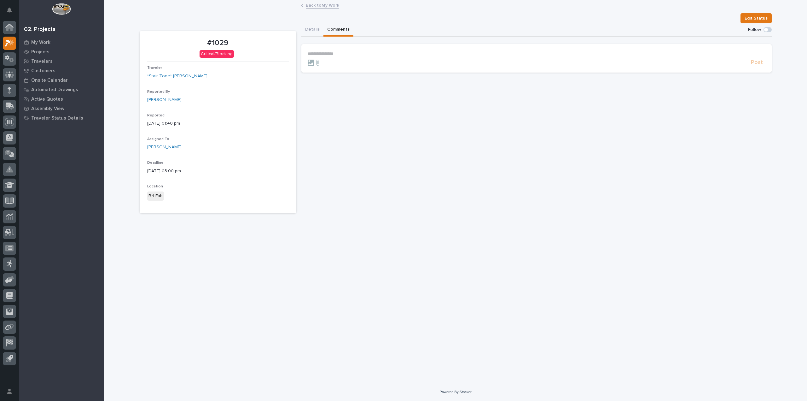
click at [329, 50] on section "**********" at bounding box center [537, 58] width 471 height 28
click at [327, 55] on p "**********" at bounding box center [537, 53] width 458 height 5
click at [757, 67] on span "Post" at bounding box center [757, 65] width 12 height 7
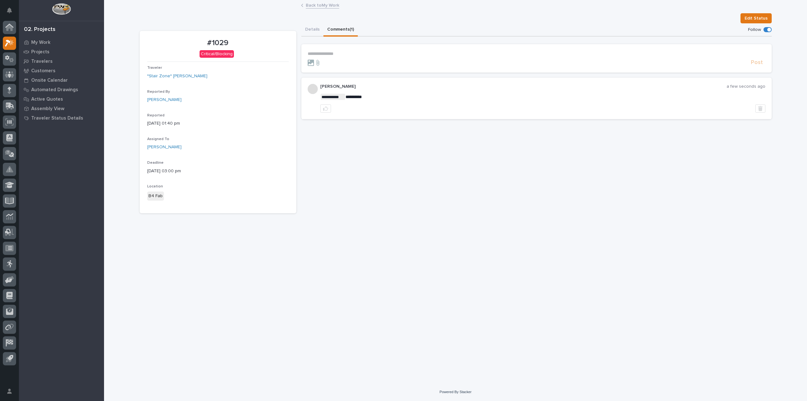
click at [326, 7] on link "Back to My Work" at bounding box center [322, 4] width 33 height 7
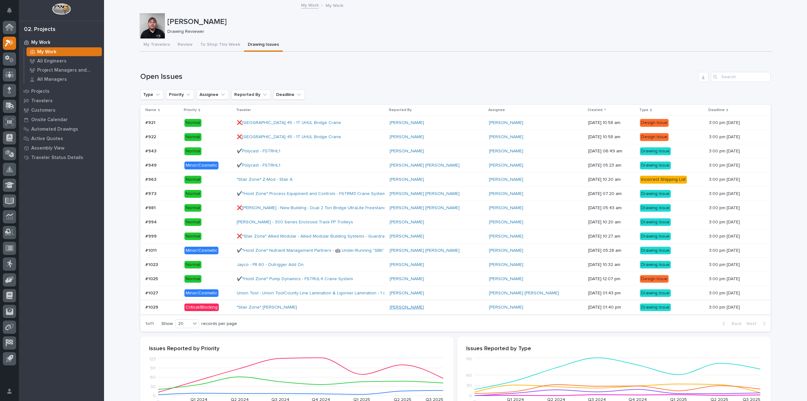
click at [410, 307] on link "David Long" at bounding box center [407, 307] width 34 height 5
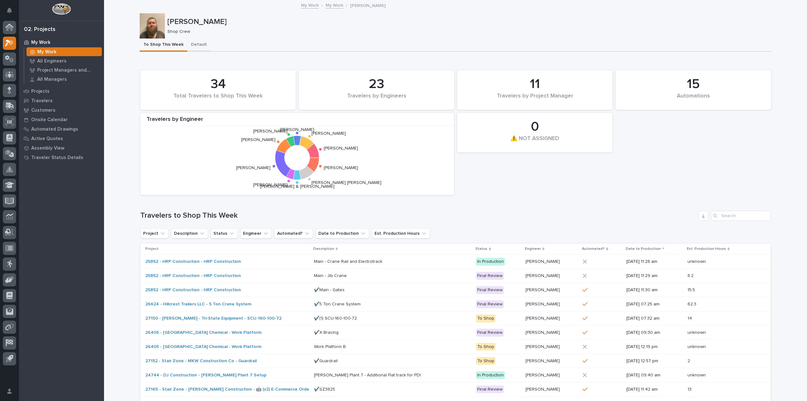
click at [195, 44] on button "Default" at bounding box center [198, 44] width 23 height 13
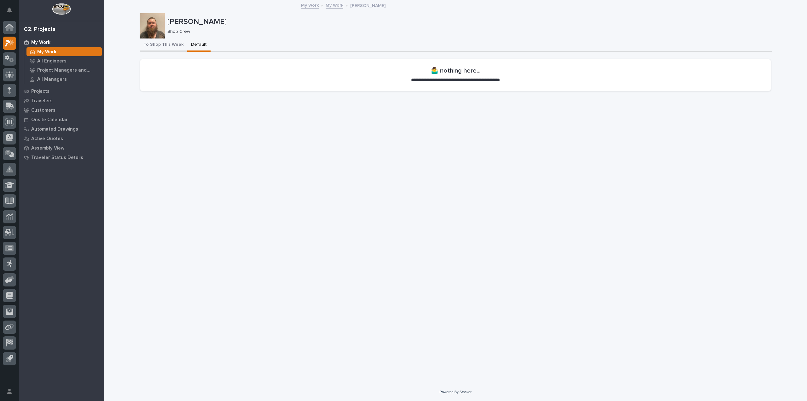
click at [158, 43] on button "To Shop This Week" at bounding box center [164, 44] width 48 height 13
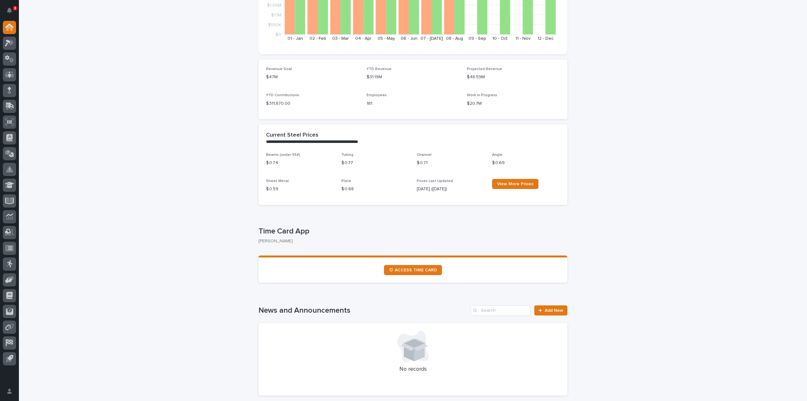
scroll to position [158, 0]
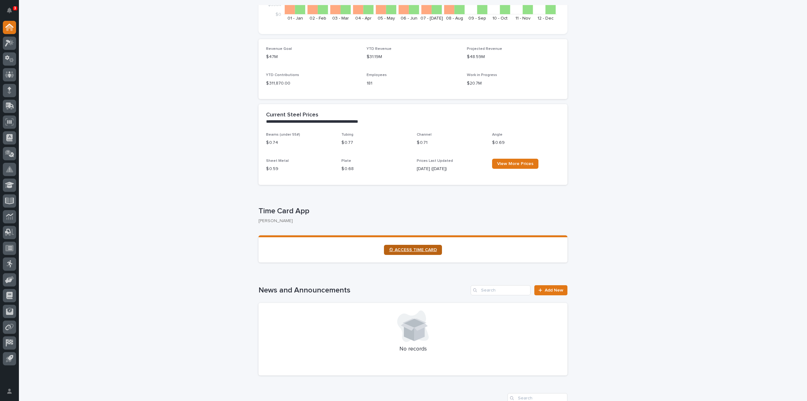
click at [433, 246] on link "⏲ ACCESS TIME CARD" at bounding box center [413, 250] width 58 height 10
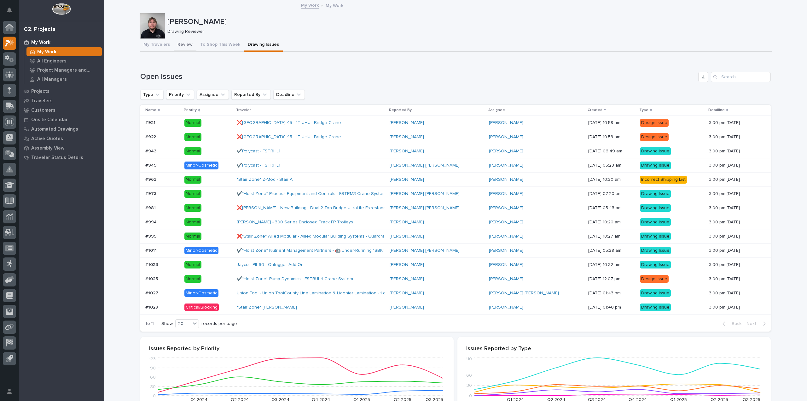
click at [175, 40] on button "Review" at bounding box center [185, 44] width 23 height 13
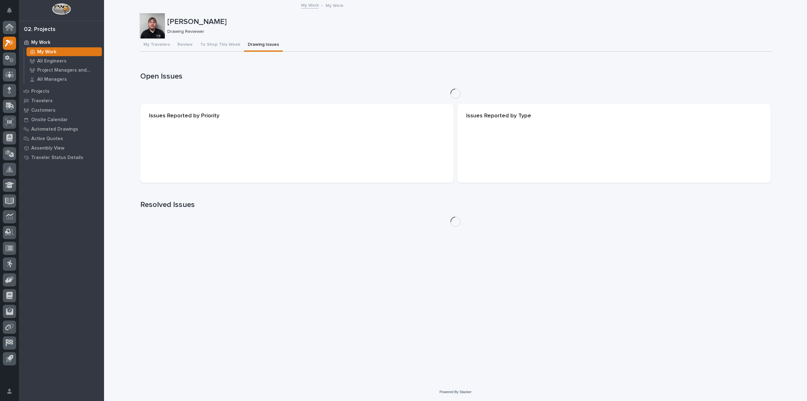
click at [251, 38] on button "Drawing Issues" at bounding box center [263, 44] width 39 height 13
click at [253, 41] on button "Drawing Issues" at bounding box center [263, 44] width 39 height 13
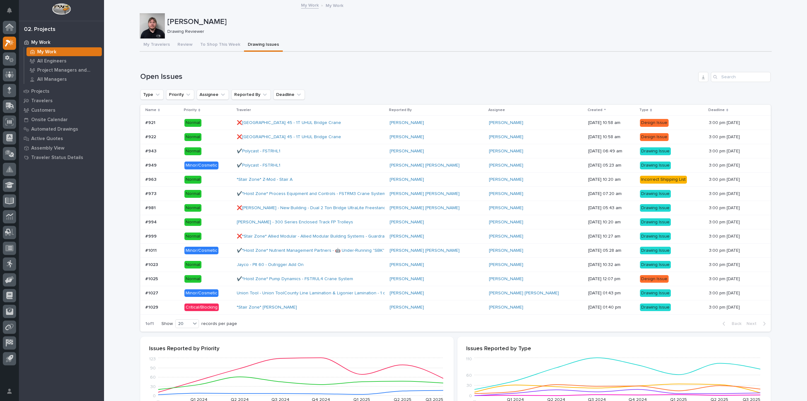
click at [322, 308] on div "*Stair Zone* Steven Bartley - Stair" at bounding box center [292, 307] width 110 height 5
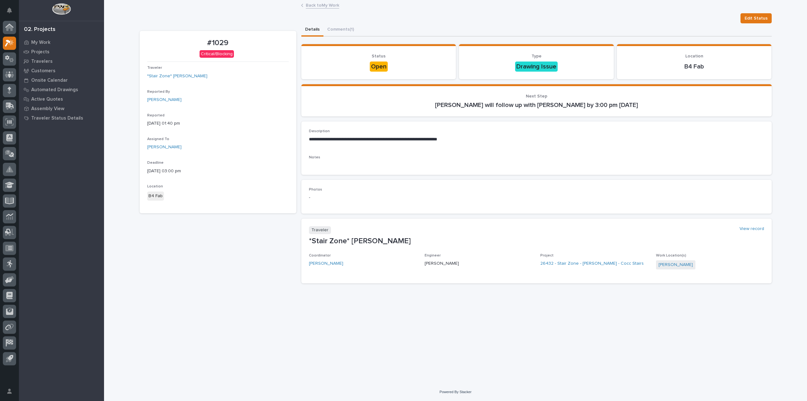
click at [117, 43] on div "**********" at bounding box center [455, 192] width 703 height 382
click at [318, 6] on link "Back to My Work" at bounding box center [322, 4] width 33 height 7
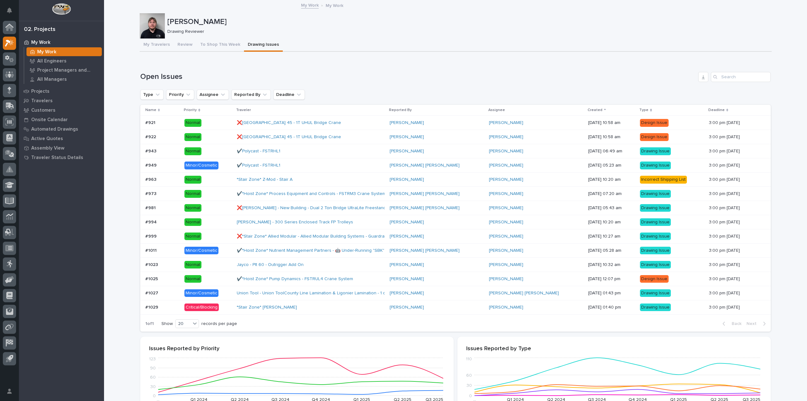
click at [251, 64] on div "Loading... Saving… Open Issues Type Priority Assignee Reported By Deadline Name…" at bounding box center [455, 197] width 631 height 277
click at [183, 43] on button "Review" at bounding box center [185, 44] width 23 height 13
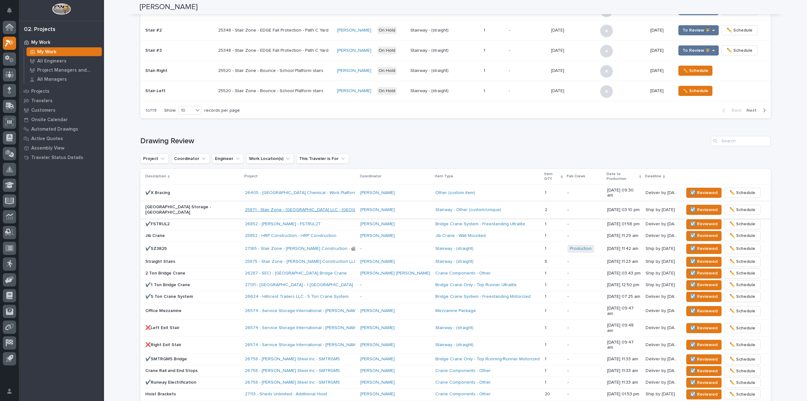
scroll to position [284, 0]
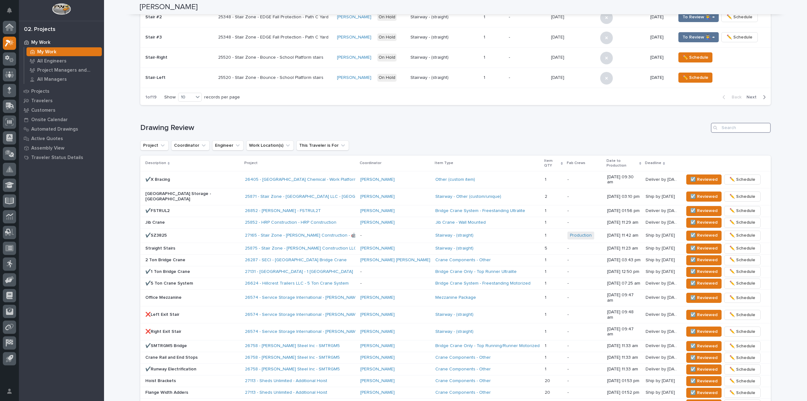
click at [731, 129] on input "Search" at bounding box center [741, 128] width 60 height 10
type input "26117"
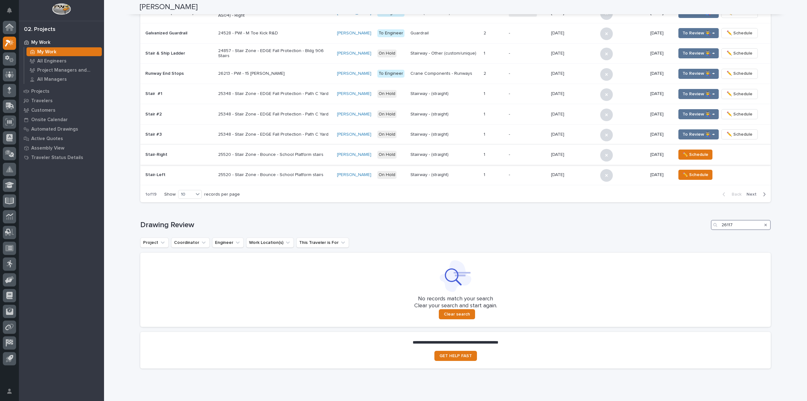
scroll to position [189, 0]
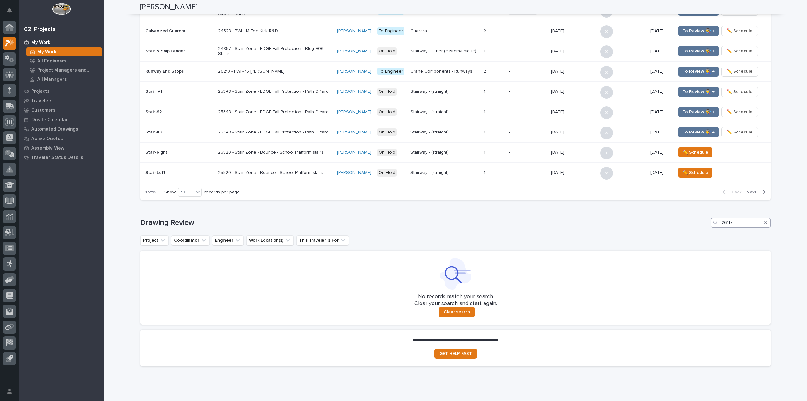
drag, startPoint x: 740, startPoint y: 222, endPoint x: 707, endPoint y: 223, distance: 32.5
click at [707, 222] on div "Drawing Review 26117" at bounding box center [455, 223] width 631 height 10
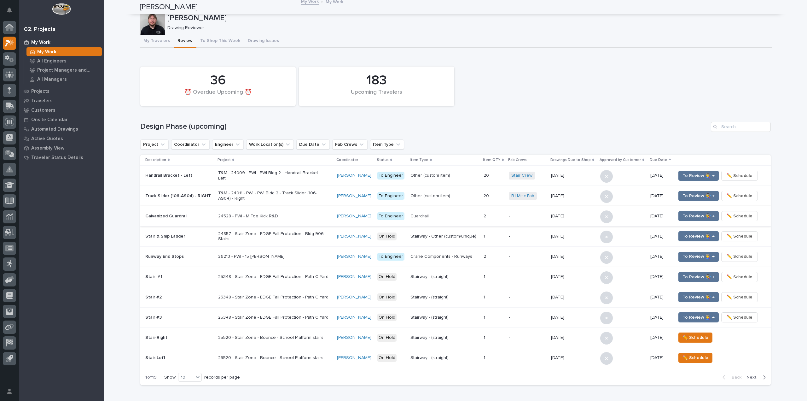
scroll to position [0, 0]
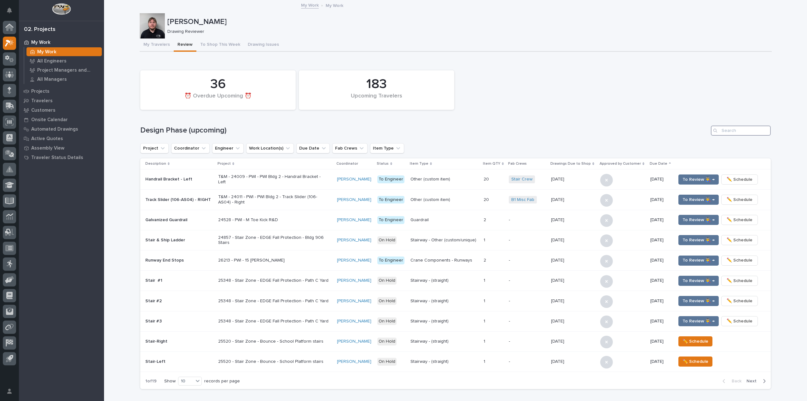
click at [731, 130] on input "Search" at bounding box center [741, 131] width 60 height 10
paste input "26117"
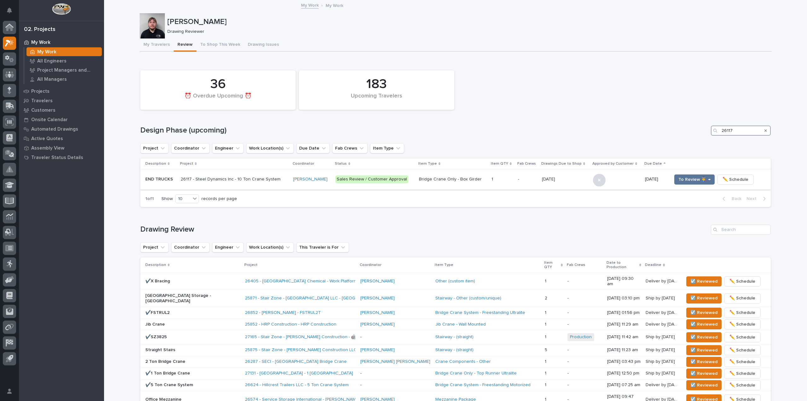
type input "26117"
click at [624, 182] on div at bounding box center [616, 180] width 47 height 14
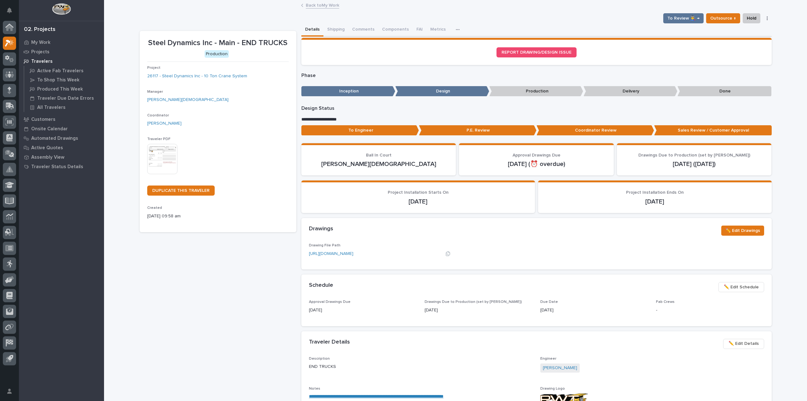
click at [354, 256] on link "https://drive.google.com/file/d/19yaAR-d4vCqOphZM39_K4-BDYDwNzjSb/view?usp=driv…" at bounding box center [331, 253] width 44 height 4
click at [371, 29] on button "Comments" at bounding box center [364, 29] width 30 height 13
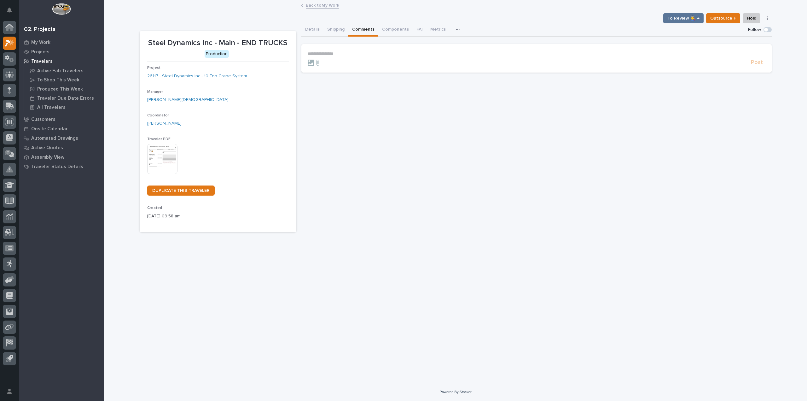
click at [336, 55] on p "**********" at bounding box center [537, 53] width 458 height 5
click at [758, 65] on span "Post" at bounding box center [757, 65] width 12 height 7
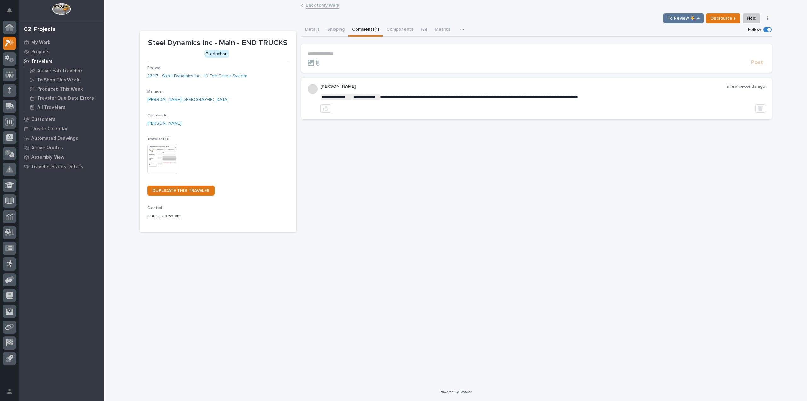
click at [326, 6] on link "Back to My Work" at bounding box center [322, 4] width 33 height 7
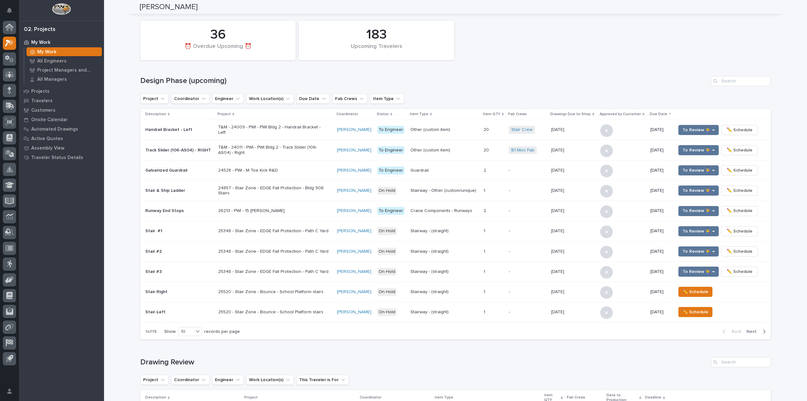
scroll to position [32, 0]
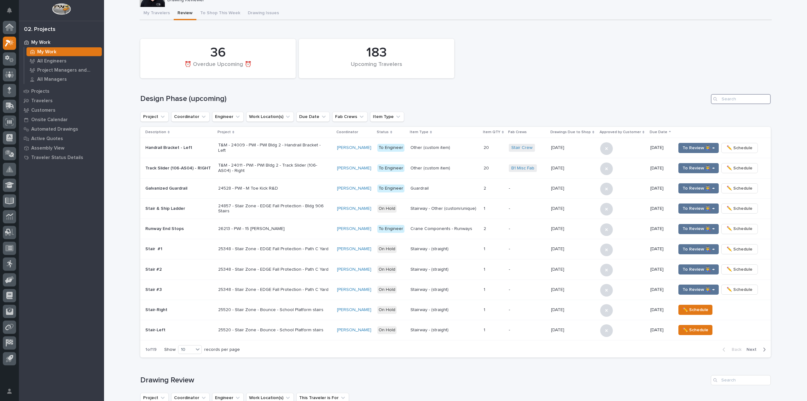
click at [732, 96] on input "Search" at bounding box center [741, 99] width 60 height 10
paste input "26117"
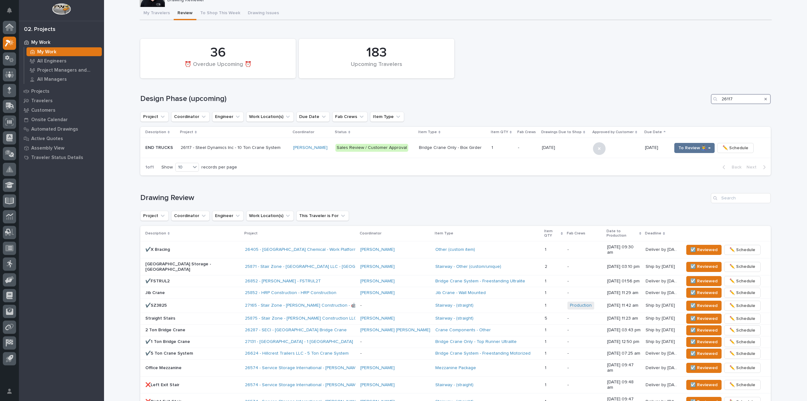
scroll to position [0, 0]
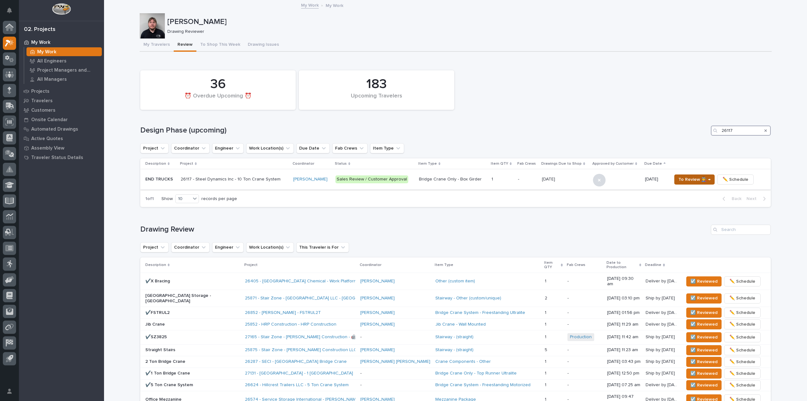
type input "26117"
click at [679, 179] on span "To Review 👨‍🏭 →" at bounding box center [695, 180] width 32 height 8
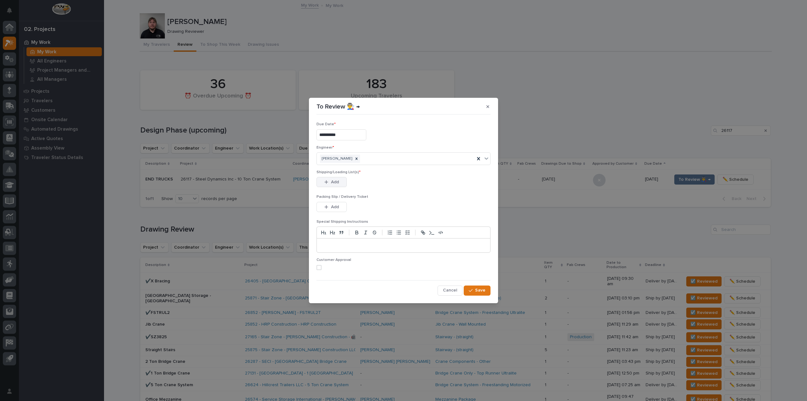
click at [327, 180] on icon "button" at bounding box center [327, 182] width 4 height 4
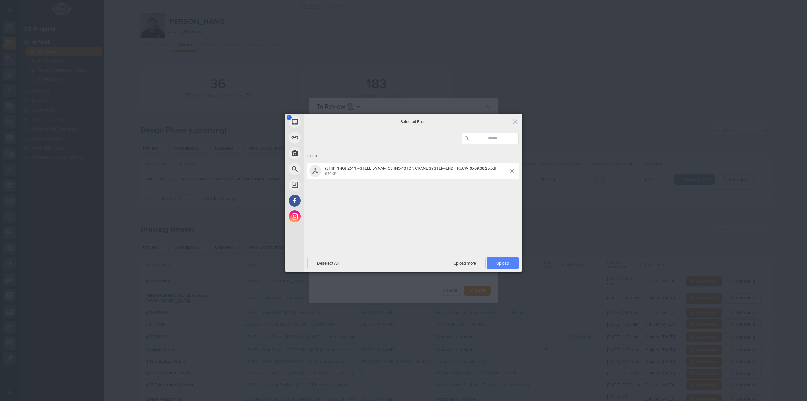
click at [509, 263] on span "Upload 1" at bounding box center [503, 263] width 12 height 5
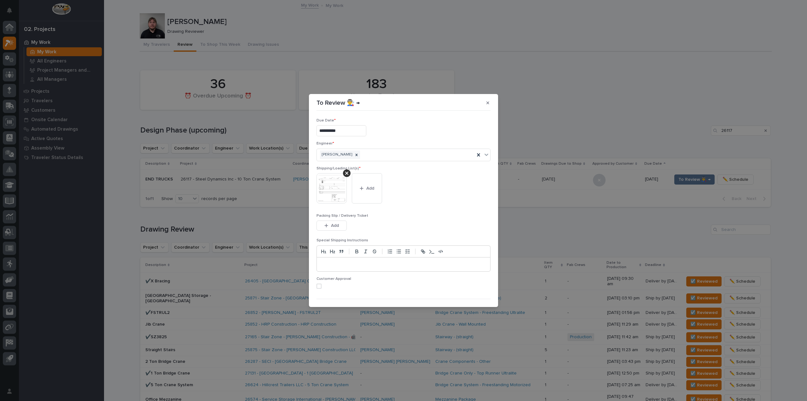
scroll to position [13, 0]
click at [475, 296] on span "Save" at bounding box center [480, 296] width 10 height 6
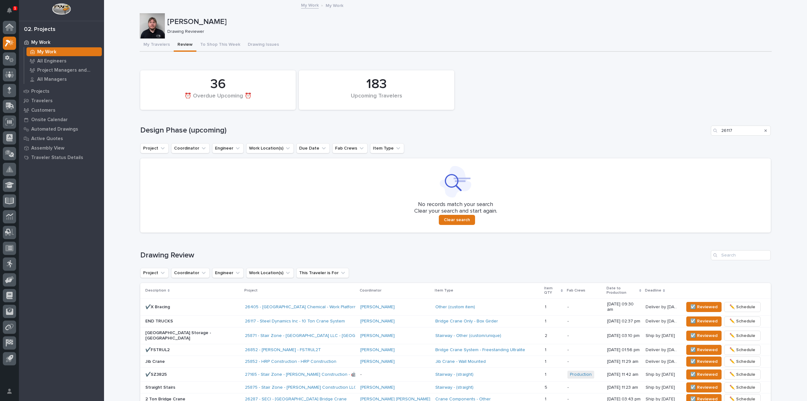
click at [13, 7] on div "1" at bounding box center [15, 8] width 4 height 4
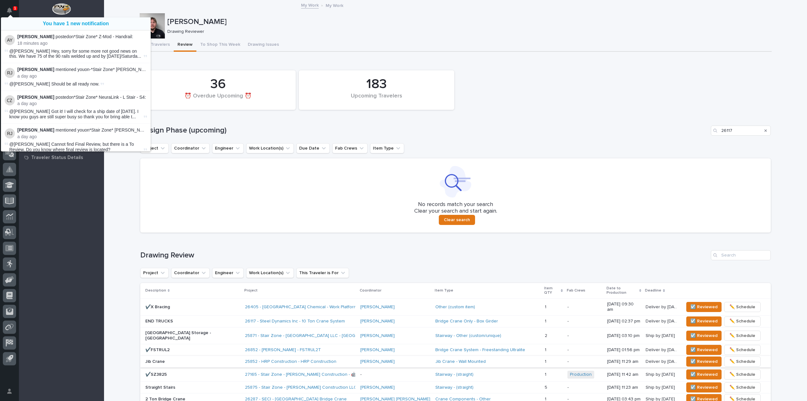
scroll to position [95, 0]
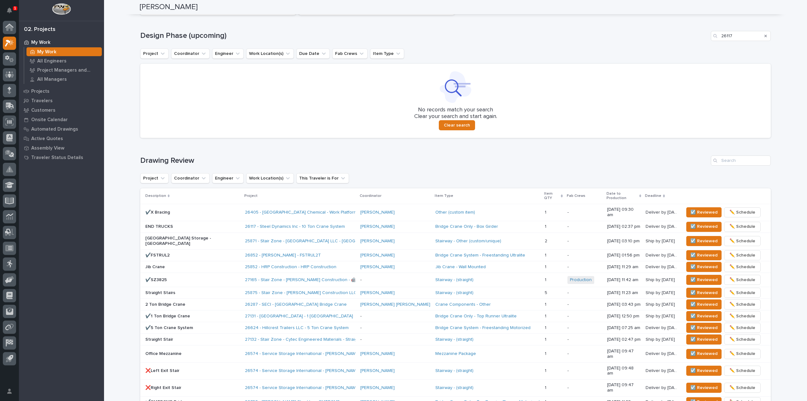
click at [124, 205] on div "**********" at bounding box center [455, 245] width 703 height 679
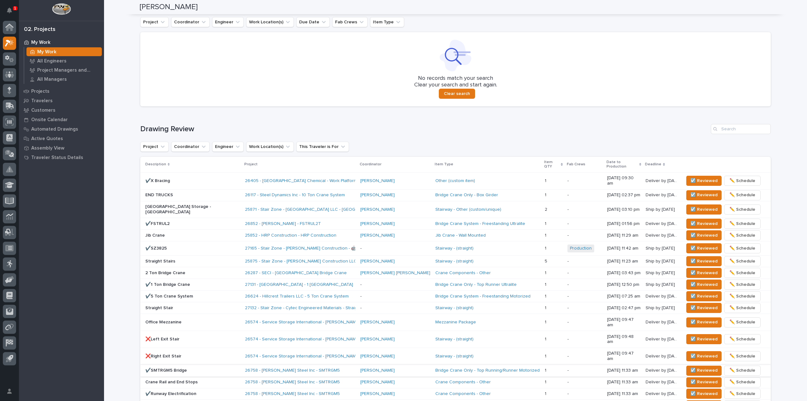
scroll to position [158, 0]
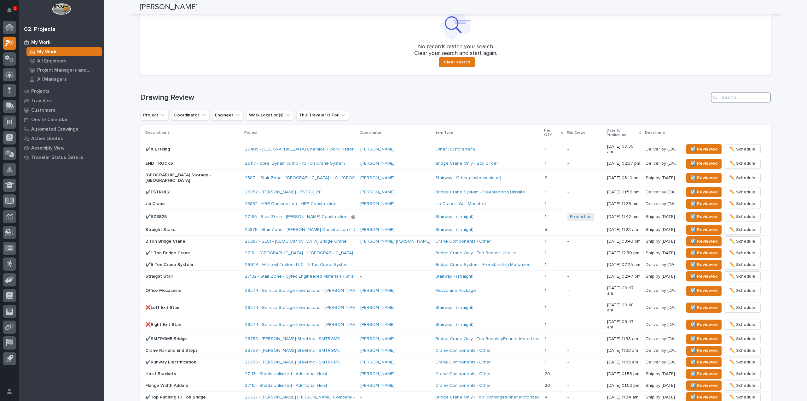
click at [725, 93] on input "Search" at bounding box center [741, 97] width 60 height 10
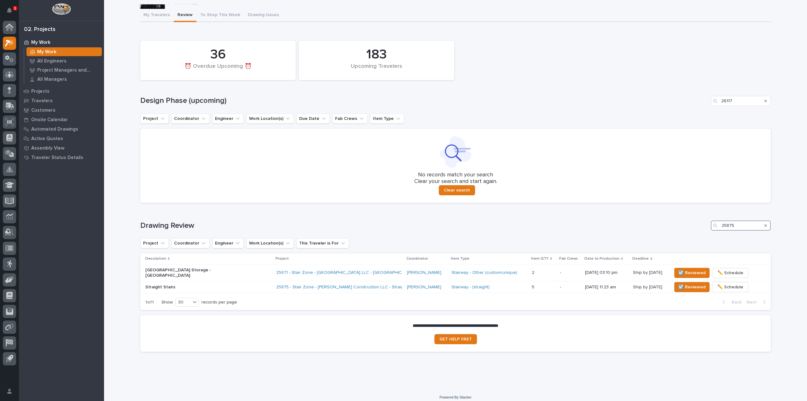
scroll to position [18, 0]
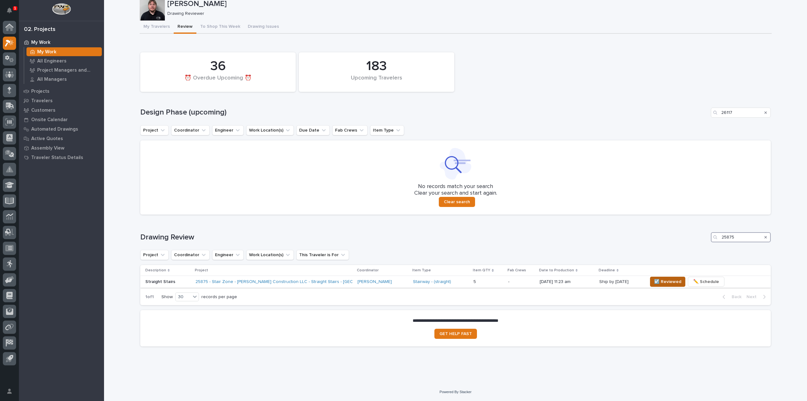
type input "25875"
click at [665, 283] on span "☑️ Reviewed" at bounding box center [667, 282] width 27 height 8
click at [766, 112] on div "183 Upcoming Travelers 36 ⏰ Overdue Upcoming ⏰ Design Phase (upcoming) 26117 Pr…" at bounding box center [455, 131] width 631 height 165
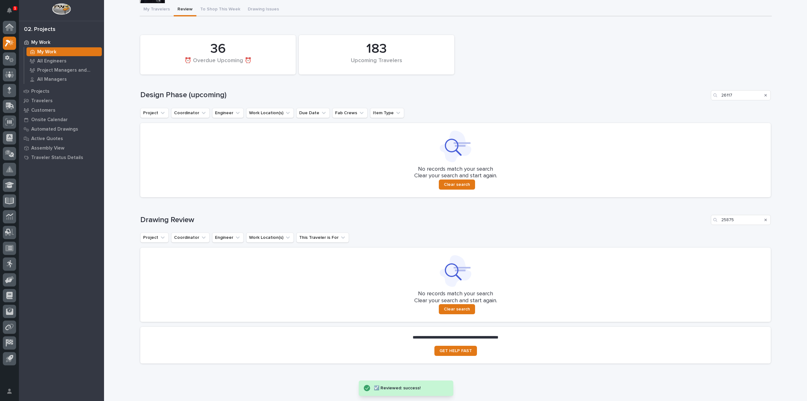
click at [765, 95] on icon "Search" at bounding box center [766, 95] width 3 height 4
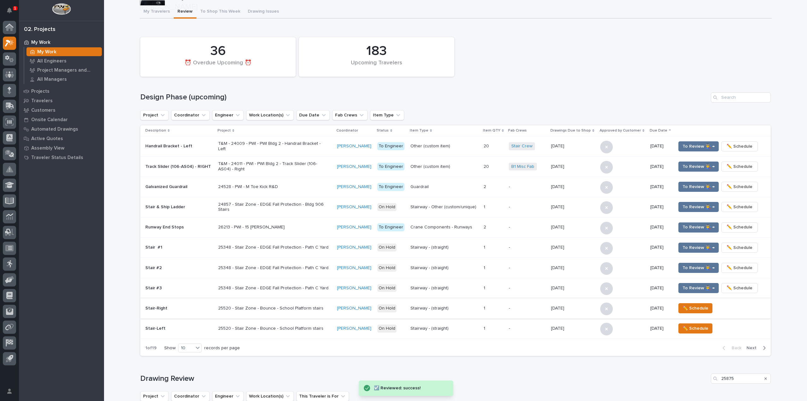
scroll to position [114, 0]
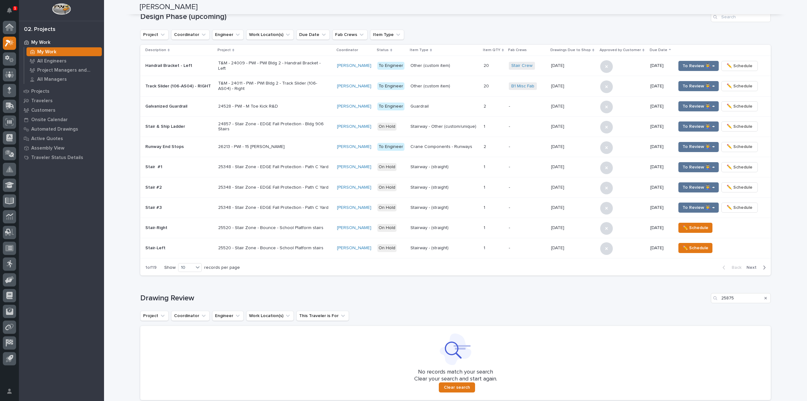
drag, startPoint x: 764, startPoint y: 219, endPoint x: 807, endPoint y: 229, distance: 44.4
click at [807, 229] on div "**********" at bounding box center [403, 200] width 807 height 401
click at [765, 296] on icon "Search" at bounding box center [766, 298] width 3 height 4
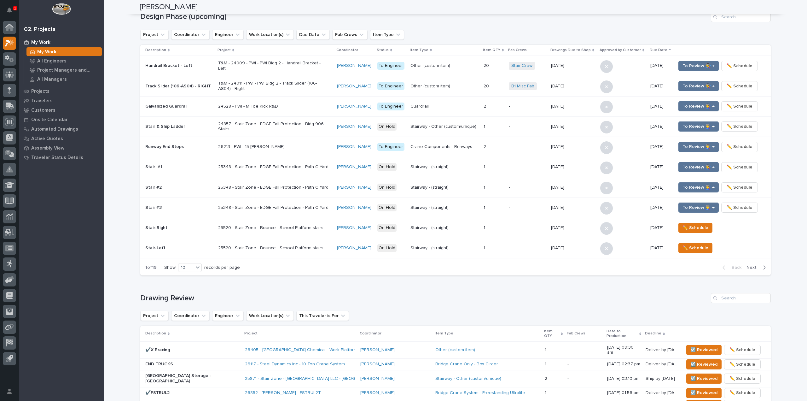
scroll to position [214, 0]
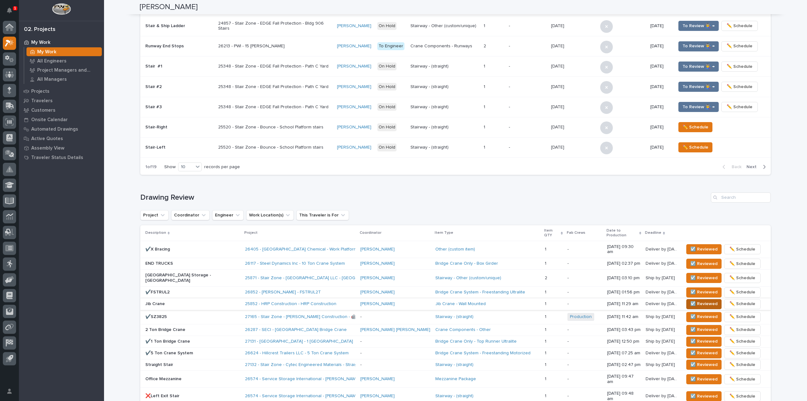
click at [691, 300] on span "☑️ Reviewed" at bounding box center [704, 304] width 27 height 8
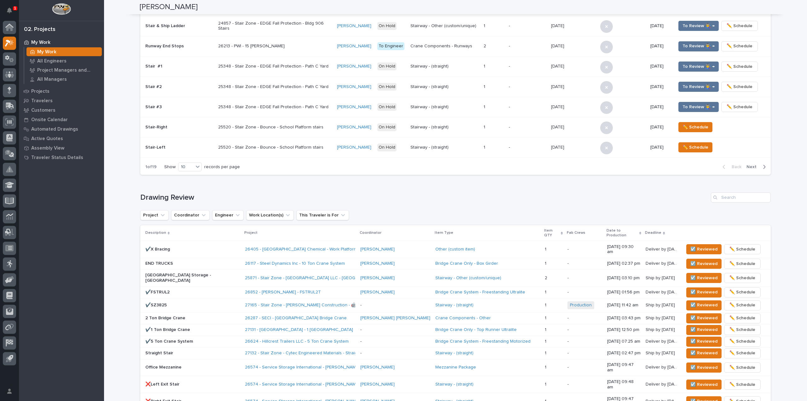
scroll to position [208, 0]
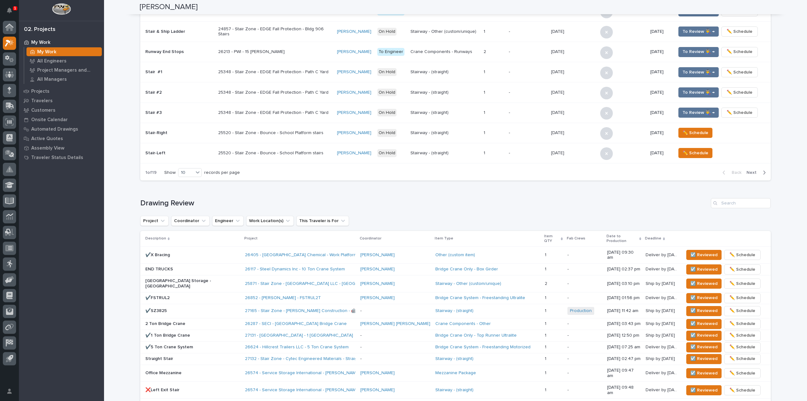
click at [15, 8] on p "1" at bounding box center [15, 8] width 2 height 4
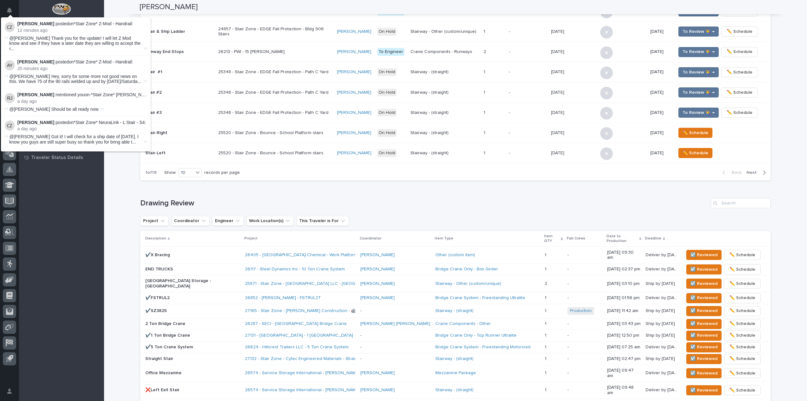
click at [15, 8] on button "Notifications" at bounding box center [9, 10] width 13 height 13
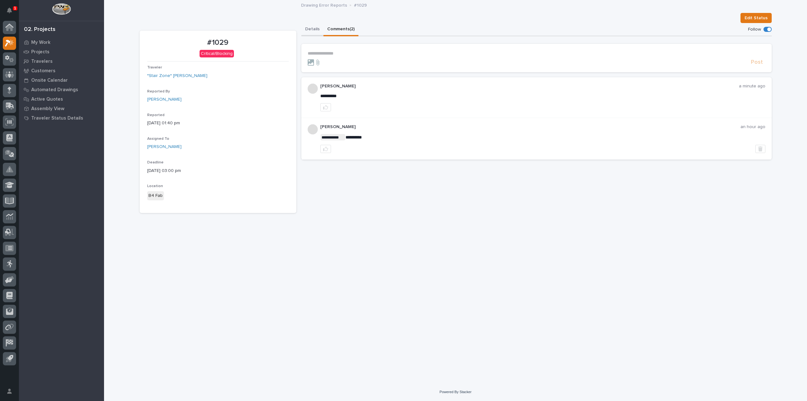
click at [315, 32] on button "Details" at bounding box center [313, 29] width 22 height 13
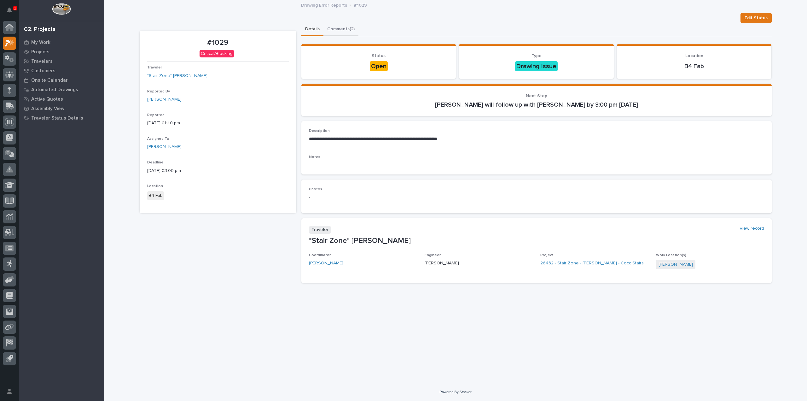
click at [341, 28] on button "Comments (2)" at bounding box center [341, 29] width 35 height 13
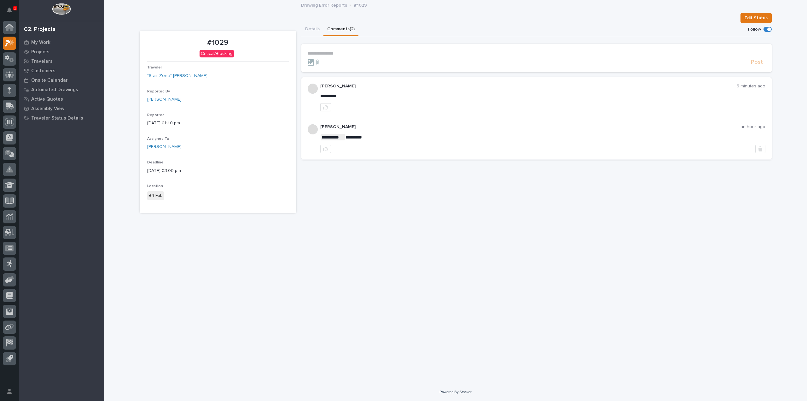
click at [345, 53] on p "**********" at bounding box center [537, 53] width 458 height 5
click at [337, 76] on span "[PERSON_NAME]" at bounding box center [327, 75] width 35 height 4
click at [349, 58] on form "**********" at bounding box center [537, 60] width 458 height 18
click at [350, 52] on p "**********" at bounding box center [537, 54] width 458 height 6
click at [350, 52] on span "**********" at bounding box center [388, 54] width 97 height 4
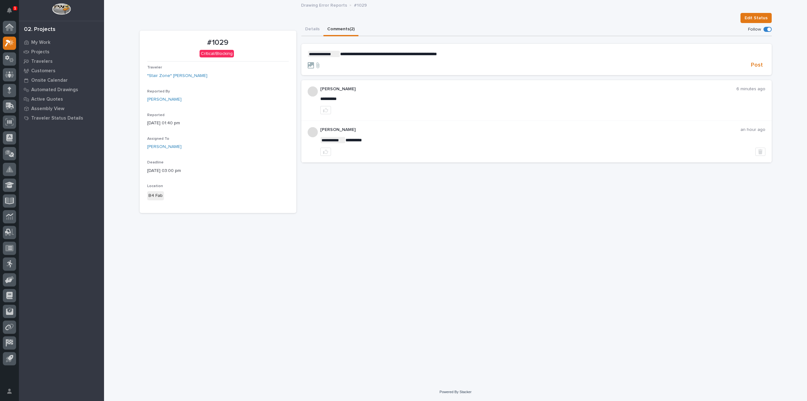
click at [383, 55] on span "**********" at bounding box center [388, 54] width 97 height 4
click at [312, 66] on icon at bounding box center [311, 65] width 6 height 6
click at [308, 62] on input "file" at bounding box center [308, 62] width 0 height 0
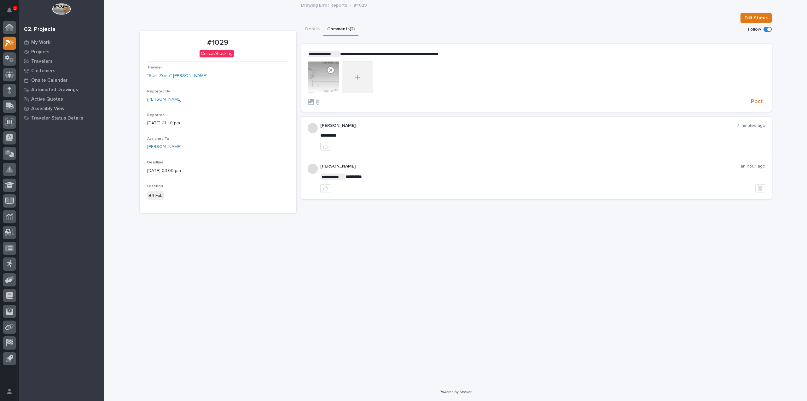
click at [358, 70] on div at bounding box center [358, 78] width 32 height 32
click at [342, 62] on input "file" at bounding box center [342, 62] width 0 height 0
click at [758, 104] on span "Post" at bounding box center [757, 101] width 12 height 7
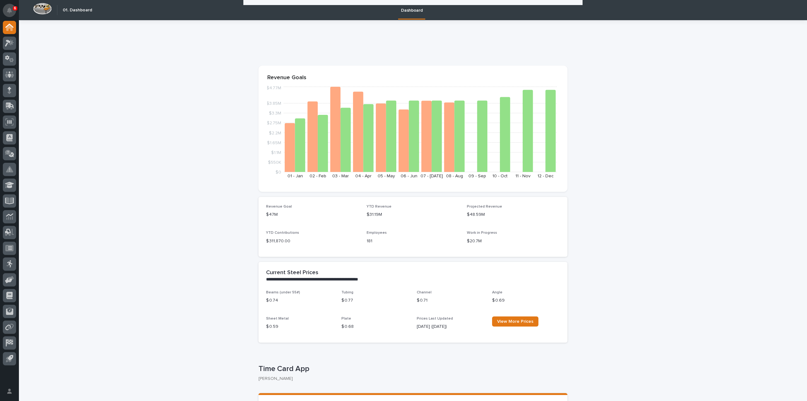
scroll to position [158, 0]
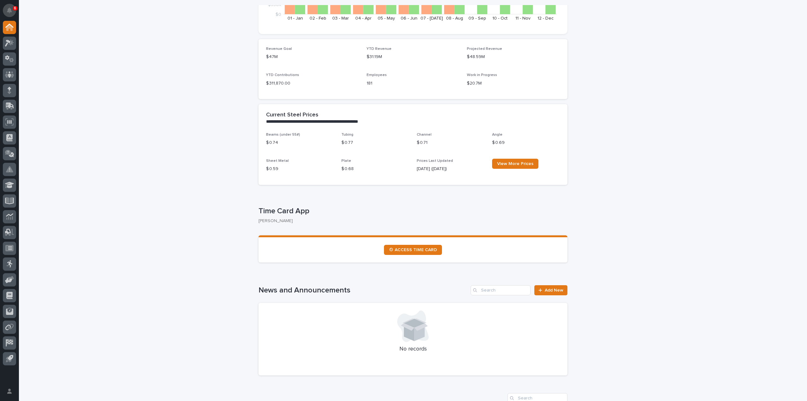
click at [9, 9] on icon "Notifications" at bounding box center [9, 11] width 5 height 6
click at [15, 7] on p "2" at bounding box center [15, 8] width 2 height 4
click at [422, 247] on link "⏲ ACCESS TIME CARD" at bounding box center [413, 250] width 58 height 10
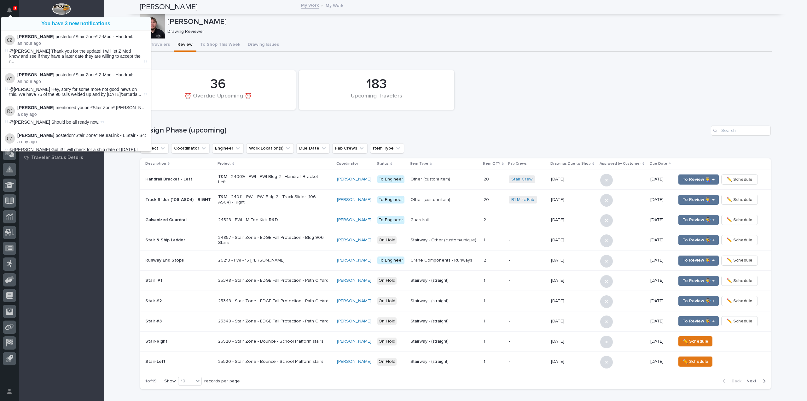
scroll to position [208, 0]
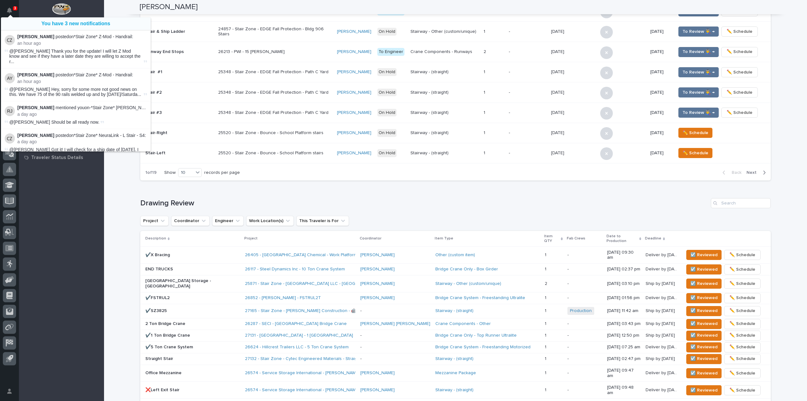
click at [133, 256] on div "**********" at bounding box center [455, 198] width 703 height 812
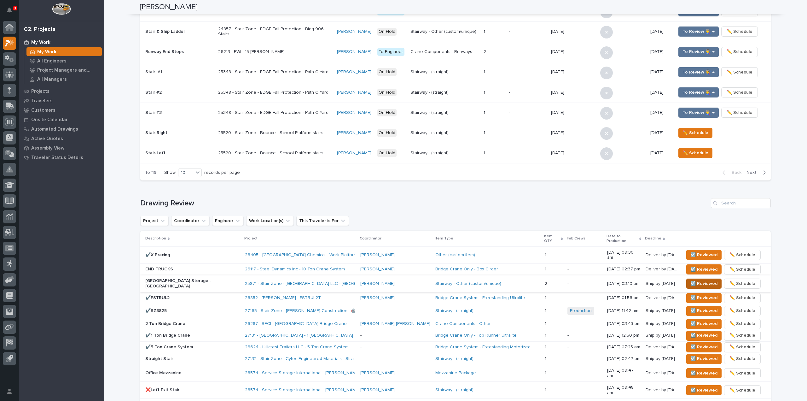
click at [691, 280] on span "☑️ Reviewed" at bounding box center [704, 284] width 27 height 8
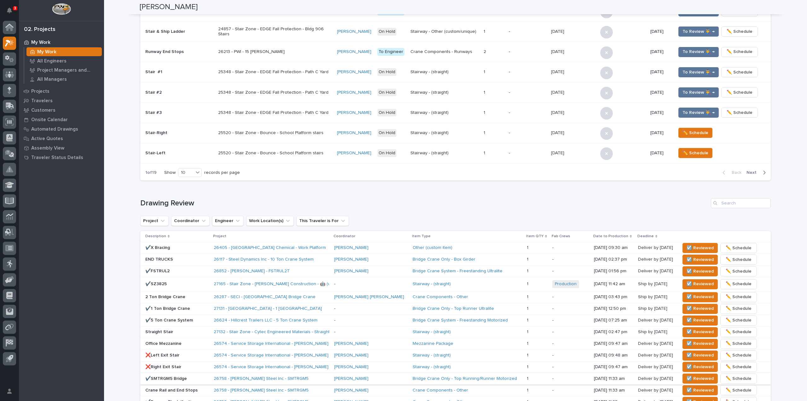
scroll to position [202, 0]
